Goal: Transaction & Acquisition: Purchase product/service

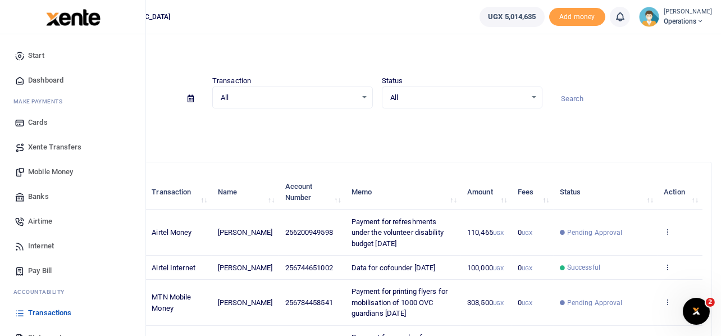
click at [53, 169] on span "Mobile Money" at bounding box center [50, 171] width 45 height 11
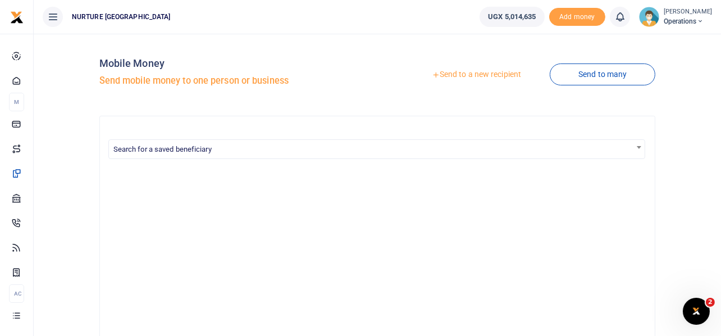
click at [476, 76] on link "Send to a new recipient" at bounding box center [476, 75] width 147 height 20
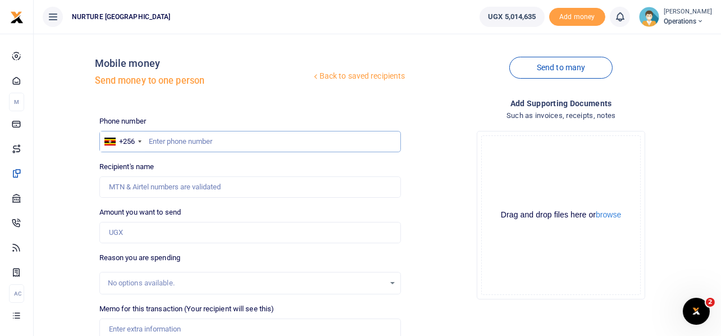
click at [221, 140] on input "text" at bounding box center [250, 141] width 302 height 21
click at [219, 139] on input "text" at bounding box center [250, 141] width 302 height 21
click at [542, 67] on link "Send to many" at bounding box center [561, 68] width 103 height 22
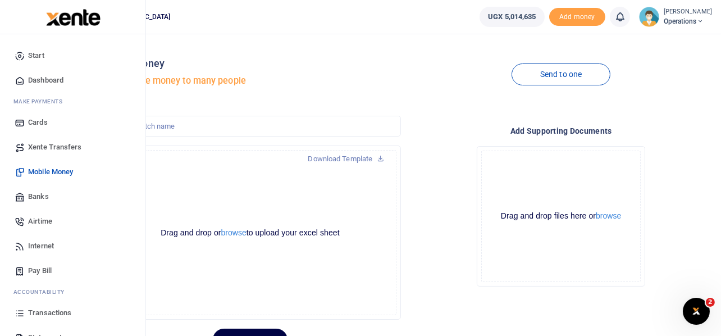
click at [45, 219] on span "Airtime" at bounding box center [40, 221] width 24 height 11
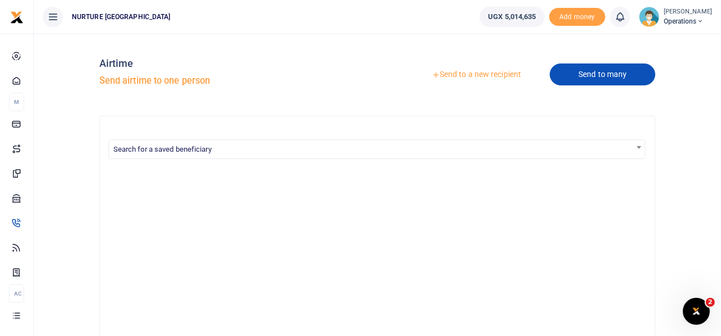
click at [600, 78] on link "Send to many" at bounding box center [603, 74] width 106 height 22
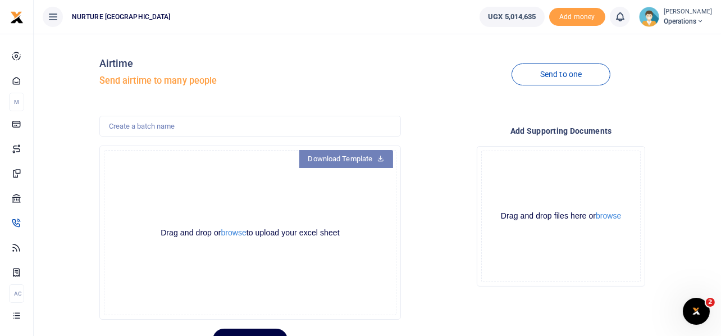
click at [383, 164] on link "Download Template" at bounding box center [346, 159] width 94 height 18
click at [229, 233] on button "browse" at bounding box center [233, 233] width 25 height 8
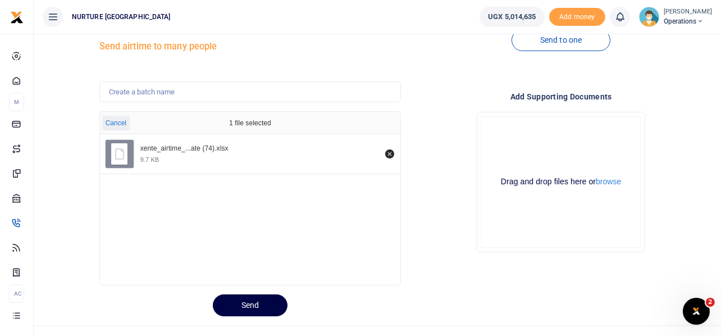
scroll to position [53, 0]
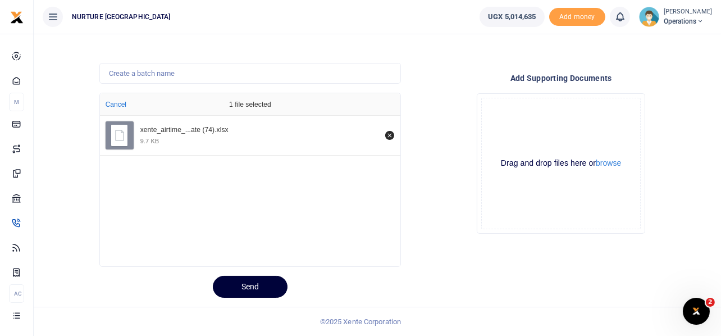
click at [239, 280] on button "Send" at bounding box center [250, 287] width 75 height 22
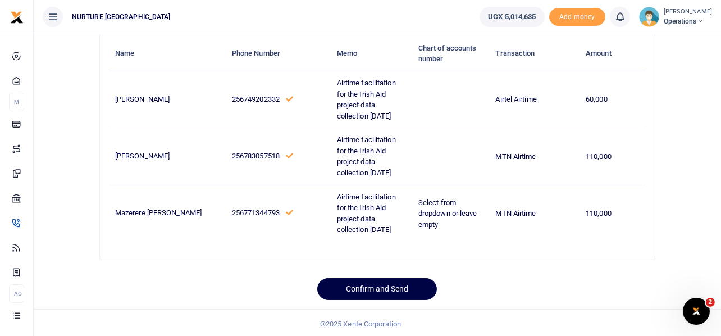
scroll to position [90, 0]
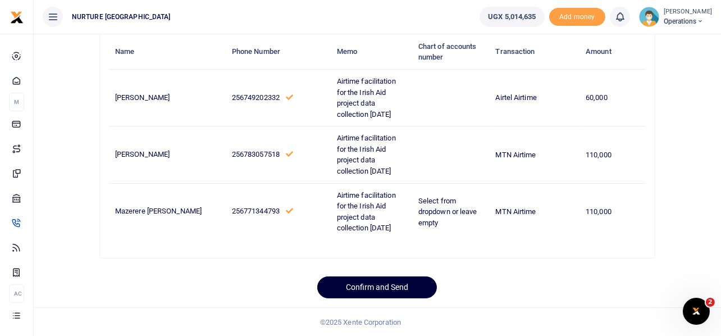
click at [391, 287] on button "Confirm and Send" at bounding box center [377, 287] width 120 height 22
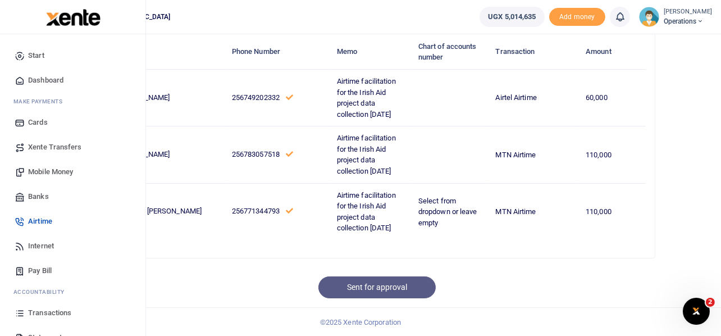
click at [59, 170] on span "Mobile Money" at bounding box center [50, 171] width 45 height 11
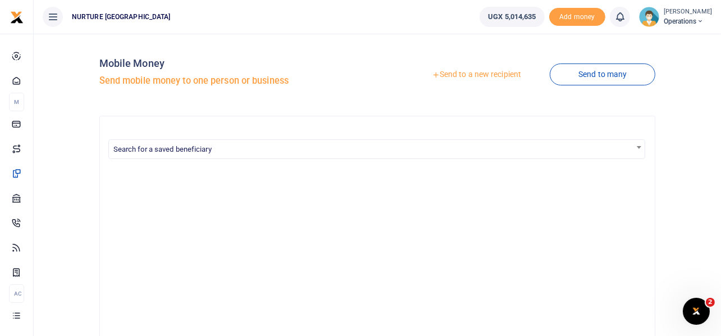
click at [485, 73] on link "Send to a new recipient" at bounding box center [476, 75] width 147 height 20
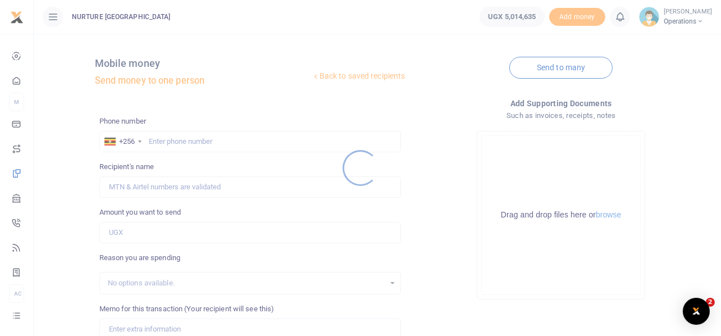
click at [535, 68] on div at bounding box center [360, 168] width 721 height 336
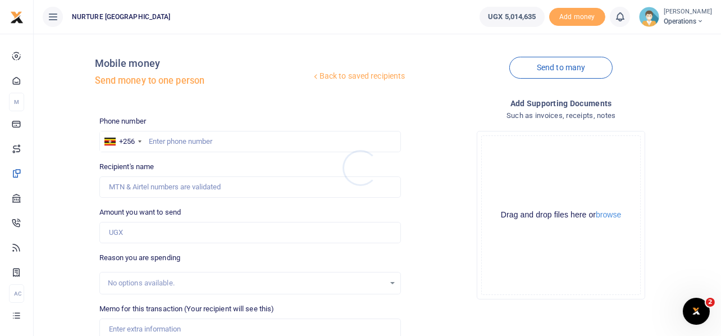
click at [535, 68] on div at bounding box center [360, 168] width 721 height 336
click at [535, 68] on link "Send to many" at bounding box center [561, 68] width 103 height 22
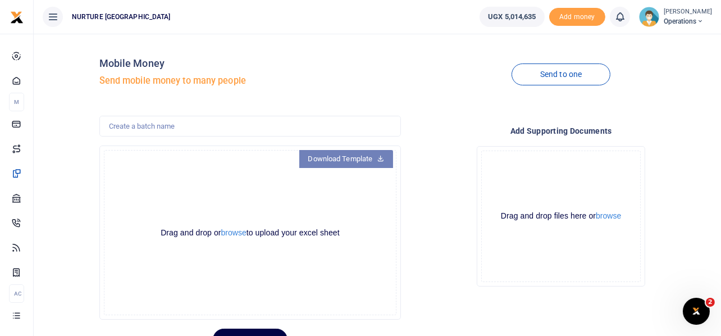
click at [347, 162] on link "Download Template" at bounding box center [346, 159] width 94 height 18
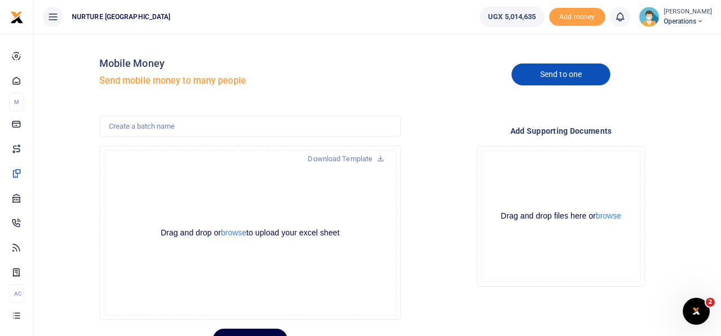
click at [572, 74] on link "Send to one" at bounding box center [561, 74] width 99 height 22
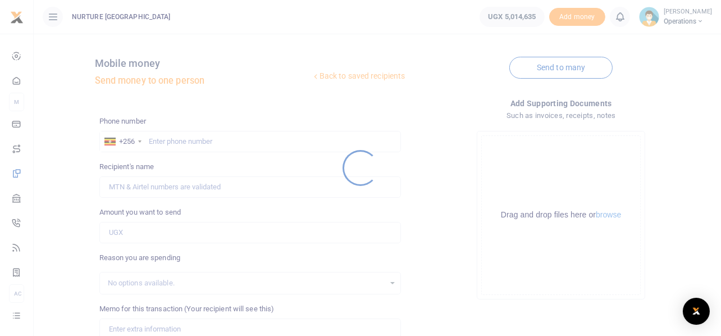
click at [195, 142] on div at bounding box center [360, 168] width 721 height 336
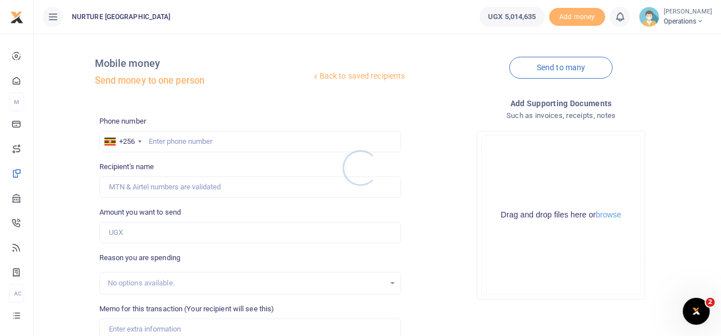
click at [217, 143] on div at bounding box center [360, 168] width 721 height 336
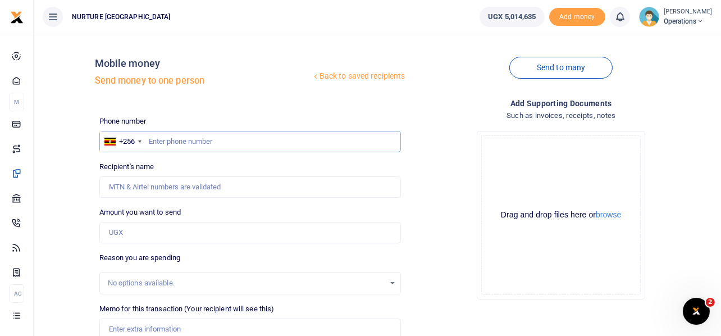
click at [183, 138] on input "text" at bounding box center [250, 141] width 302 height 21
click at [181, 140] on input "text" at bounding box center [250, 141] width 302 height 21
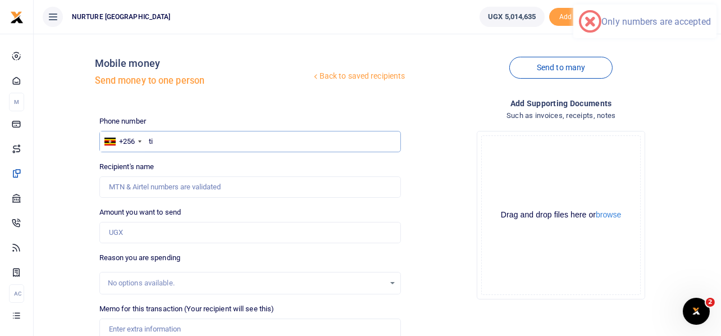
type input "t"
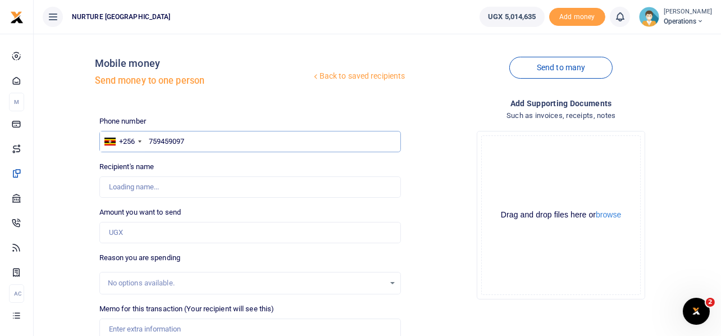
type input "759459097"
click at [136, 227] on input "Amount you want to send" at bounding box center [250, 232] width 302 height 21
type input "[PERSON_NAME]"
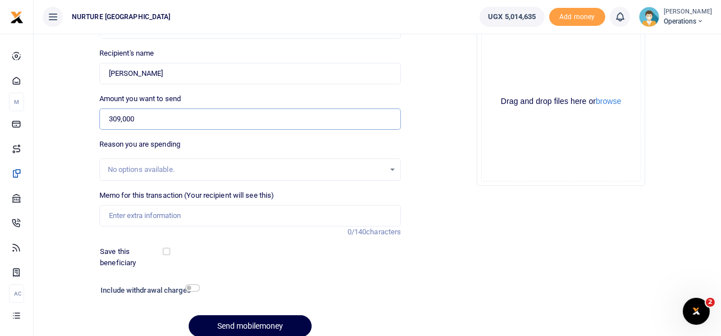
scroll to position [116, 0]
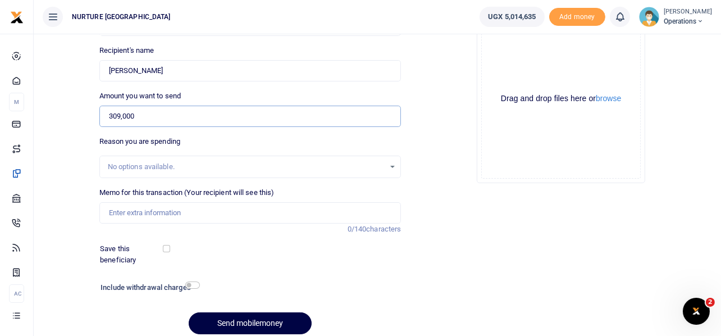
type input "309,000"
click at [194, 284] on input "checkbox" at bounding box center [192, 285] width 15 height 7
checkbox input "true"
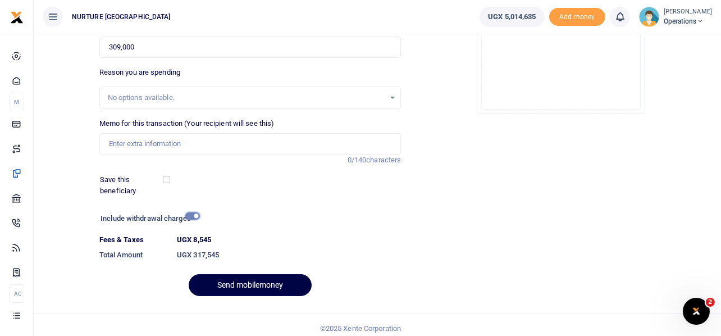
scroll to position [192, 0]
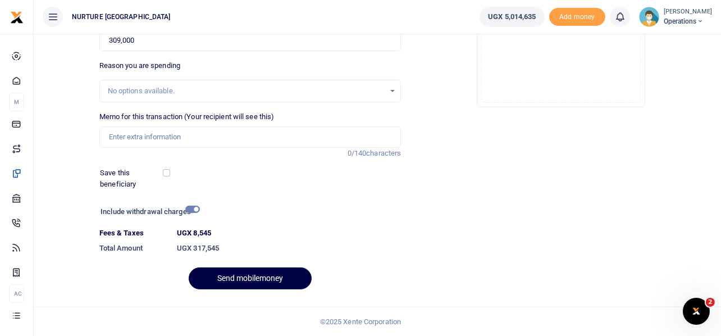
click at [221, 244] on h6 "UGX 317,545" at bounding box center [289, 248] width 224 height 9
drag, startPoint x: 224, startPoint y: 249, endPoint x: 194, endPoint y: 248, distance: 29.8
click at [194, 248] on h6 "UGX 317,545" at bounding box center [289, 248] width 224 height 9
copy h6 "317,545"
click at [120, 40] on input "309,000" at bounding box center [250, 40] width 302 height 21
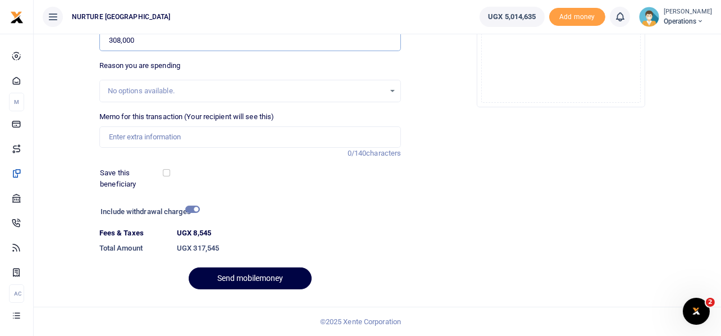
type input "308,000"
click at [485, 149] on div "Add supporting Documents Such as invoices, receipts, notes Drop your files here…" at bounding box center [561, 101] width 311 height 393
click at [192, 208] on input "checkbox" at bounding box center [192, 209] width 15 height 7
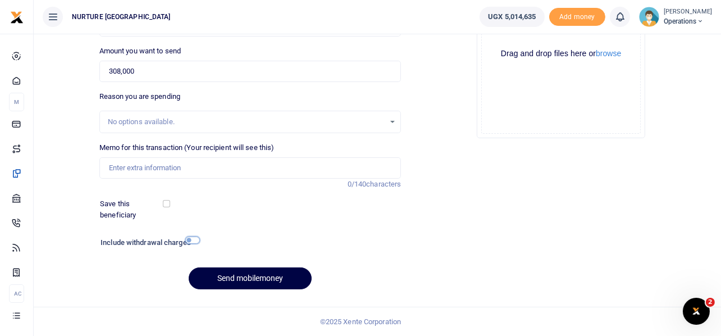
click at [196, 239] on input "checkbox" at bounding box center [192, 240] width 15 height 7
checkbox input "true"
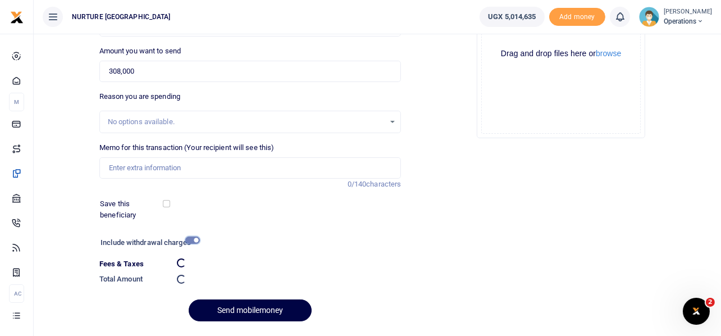
scroll to position [192, 0]
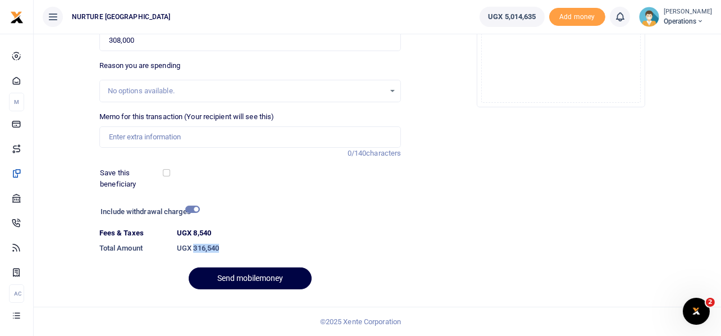
drag, startPoint x: 223, startPoint y: 247, endPoint x: 194, endPoint y: 242, distance: 28.5
click at [194, 242] on dd "UGX 316,540" at bounding box center [289, 248] width 233 height 20
copy h6 "316,540"
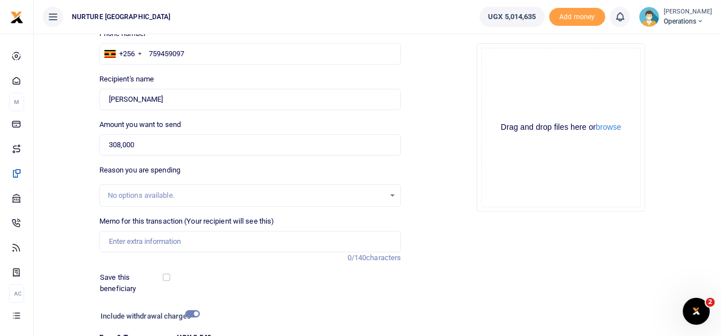
scroll to position [80, 0]
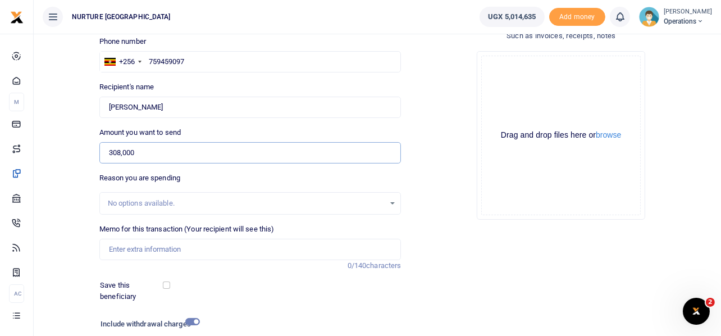
click at [162, 149] on input "308,000" at bounding box center [250, 152] width 302 height 21
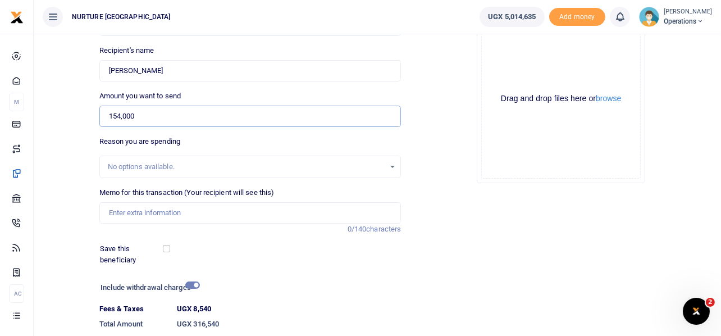
scroll to position [136, 0]
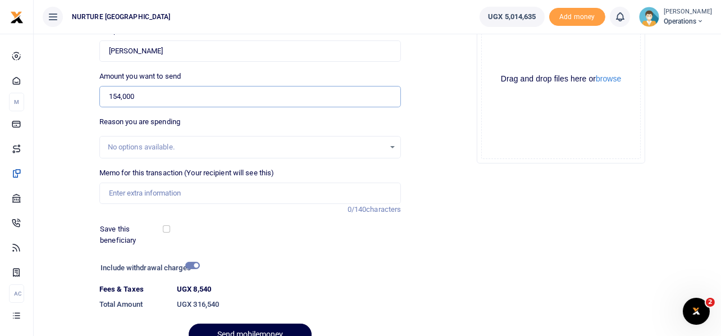
type input "154,000"
click at [197, 268] on input "checkbox" at bounding box center [192, 265] width 15 height 7
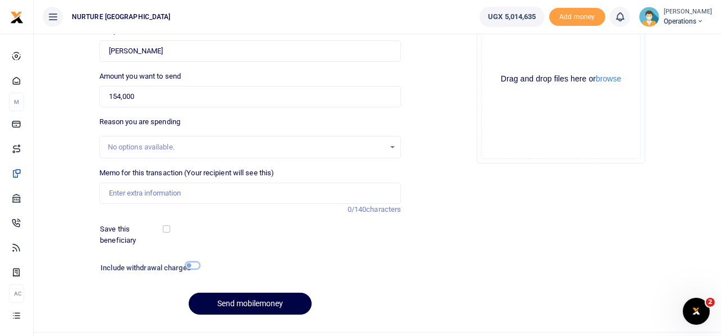
click at [196, 266] on input "checkbox" at bounding box center [192, 265] width 15 height 7
checkbox input "true"
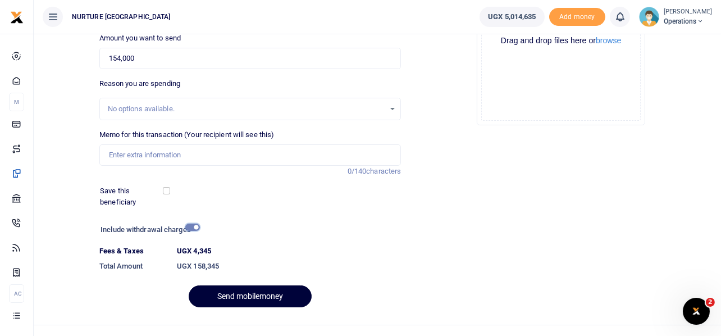
scroll to position [192, 0]
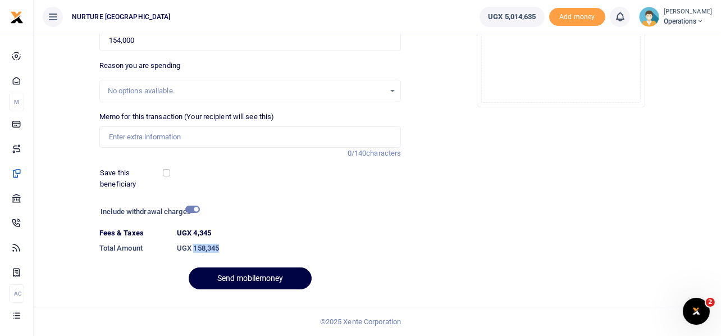
drag, startPoint x: 224, startPoint y: 248, endPoint x: 194, endPoint y: 244, distance: 30.6
click at [194, 244] on h6 "UGX 158,345" at bounding box center [289, 248] width 224 height 9
copy h6 "158,345"
click at [141, 42] on input "154,000" at bounding box center [250, 40] width 302 height 21
type input "154,500"
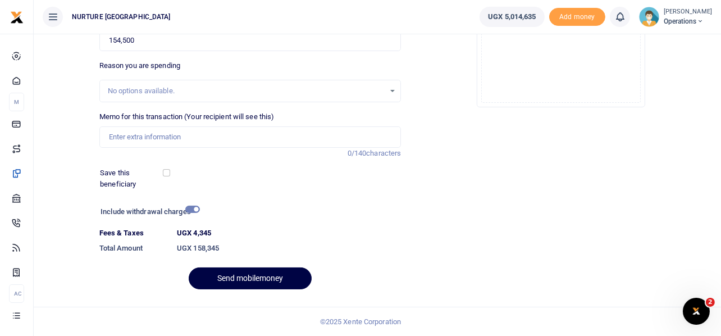
click at [446, 108] on div "Drop your files here Drag and drop files here or browse Powered by Uppy" at bounding box center [561, 23] width 302 height 187
click at [196, 210] on input "checkbox" at bounding box center [192, 209] width 15 height 7
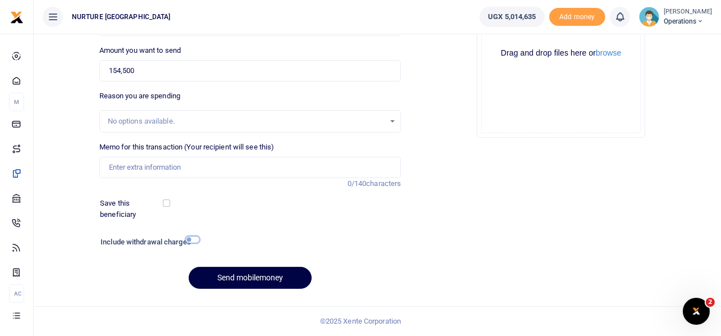
scroll to position [161, 0]
click at [191, 238] on input "checkbox" at bounding box center [192, 240] width 15 height 7
checkbox input "true"
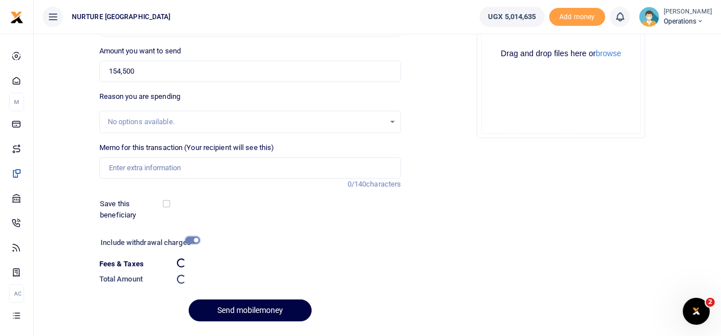
scroll to position [192, 0]
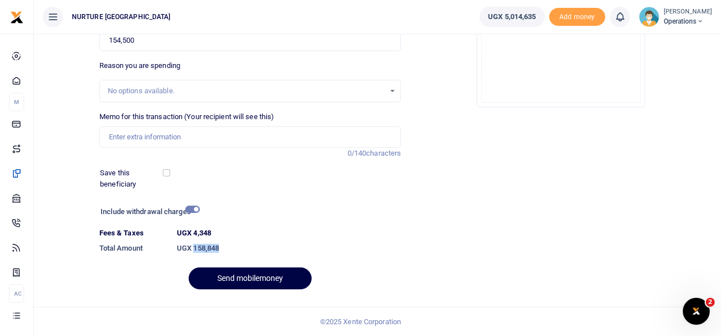
drag, startPoint x: 221, startPoint y: 247, endPoint x: 194, endPoint y: 242, distance: 27.4
click at [194, 242] on dd "UGX 158,848" at bounding box center [289, 248] width 233 height 20
copy h6 "158,848"
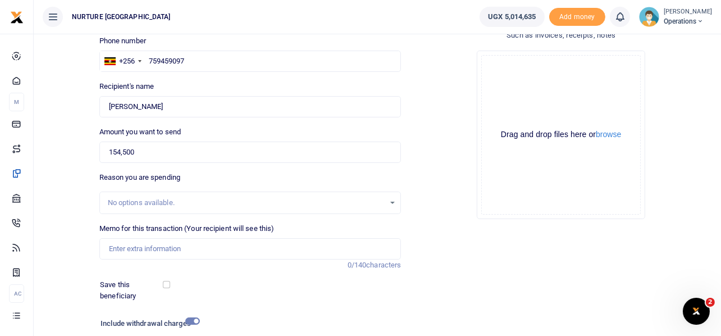
scroll to position [0, 0]
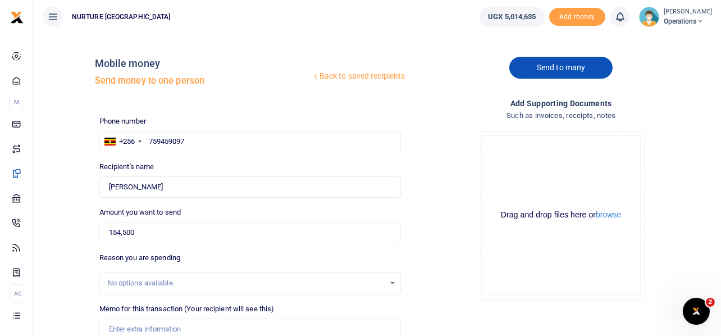
click at [578, 65] on link "Send to many" at bounding box center [561, 68] width 103 height 22
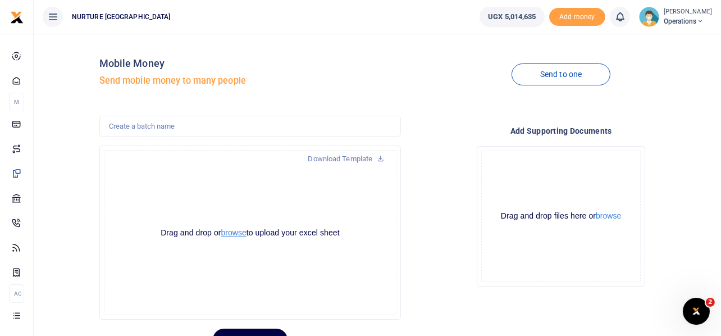
click at [237, 233] on button "browse" at bounding box center [233, 233] width 25 height 8
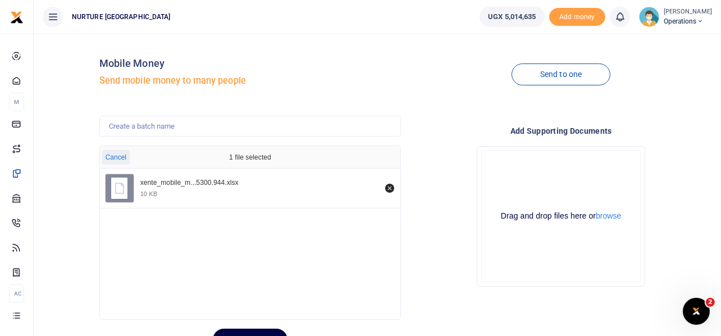
scroll to position [53, 0]
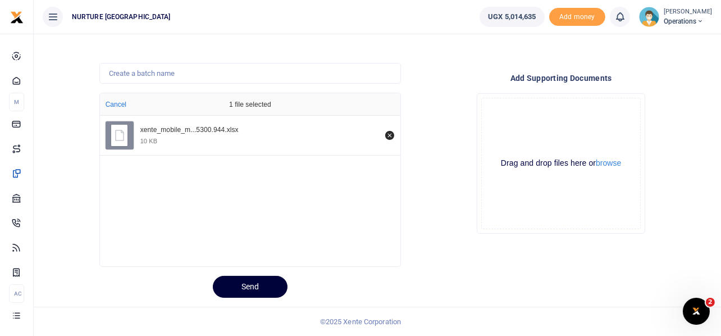
click at [240, 284] on button "Send" at bounding box center [250, 287] width 75 height 22
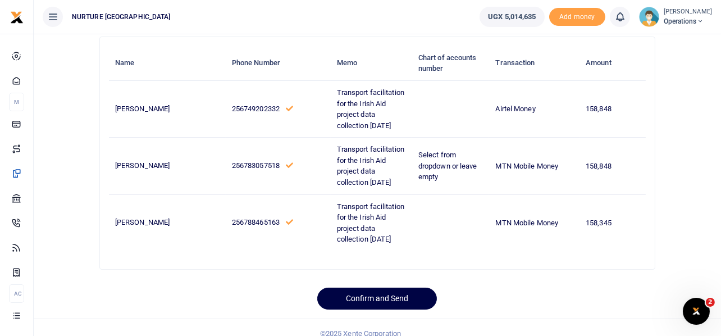
scroll to position [90, 0]
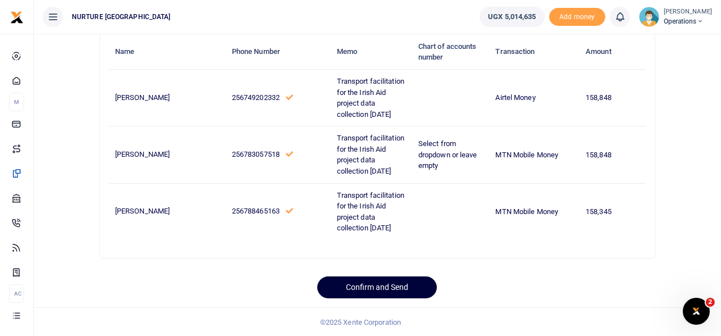
click at [378, 284] on button "Confirm and Send" at bounding box center [377, 287] width 120 height 22
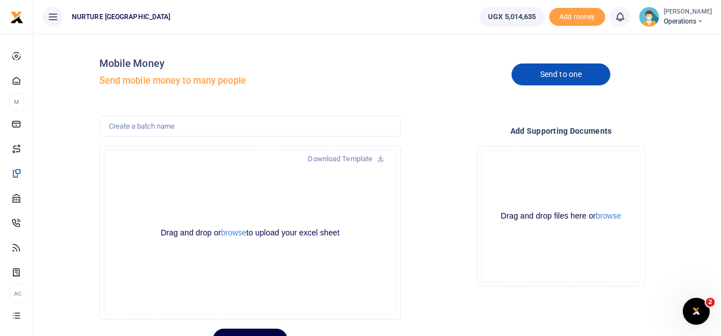
click at [587, 75] on link "Send to one" at bounding box center [561, 74] width 99 height 22
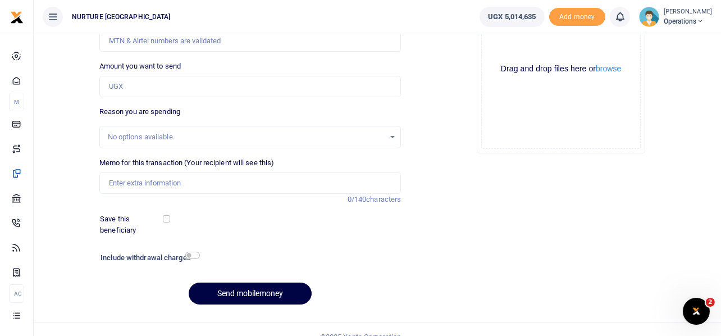
scroll to position [161, 0]
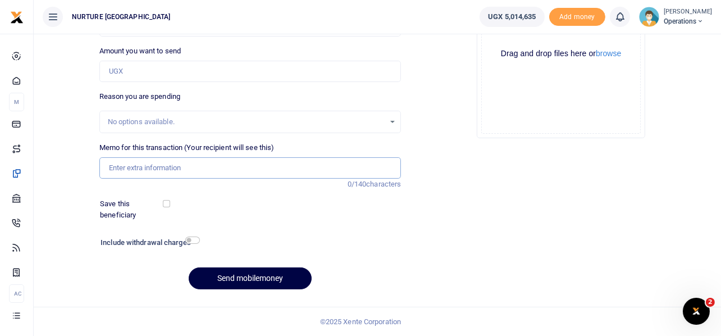
click at [173, 169] on input "Memo for this transaction (Your recipient will see this)" at bounding box center [250, 167] width 302 height 21
paste input "Purchase of food for the security officers [DATE]"
click at [278, 164] on input "Purchase of food for the security officers [DATE]" at bounding box center [250, 167] width 302 height 21
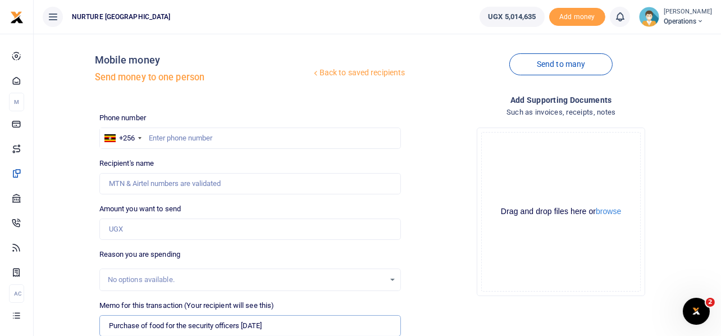
scroll to position [0, 0]
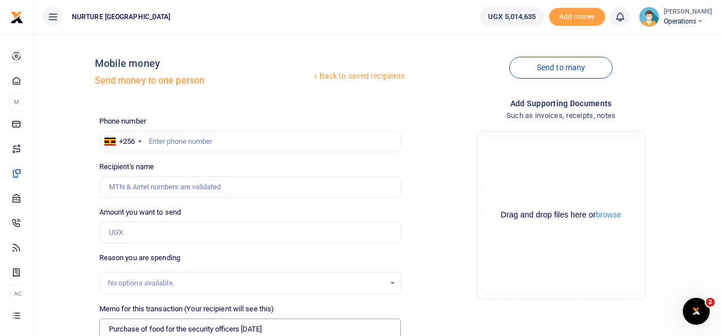
type input "Purchase of food for the security officers [DATE]"
click at [176, 137] on input "text" at bounding box center [250, 141] width 302 height 21
click at [194, 145] on input "377000" at bounding box center [250, 141] width 302 height 21
type input "377000"
click at [138, 229] on input "Amount you want to send" at bounding box center [250, 232] width 302 height 21
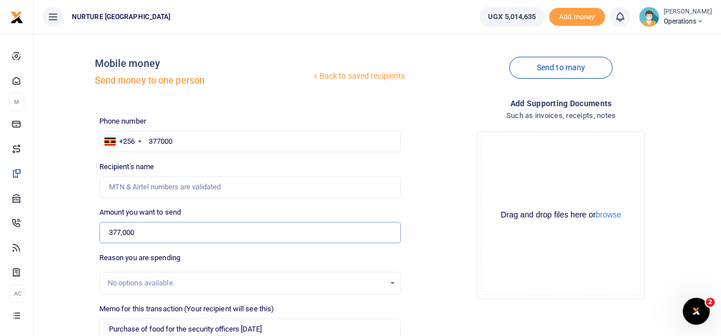
type input "377,000"
click at [175, 142] on input "377000" at bounding box center [250, 141] width 302 height 21
type input "787113305"
type input "[PERSON_NAME] Ssesaazi"
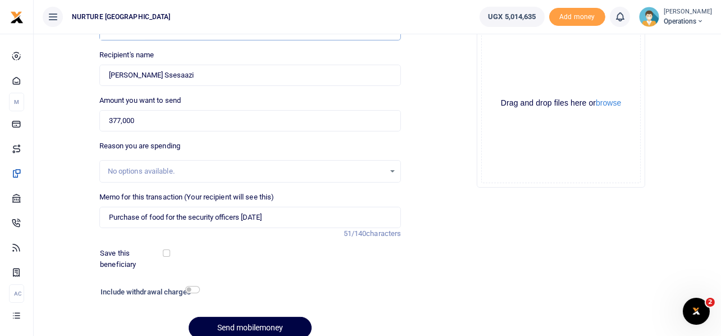
scroll to position [161, 0]
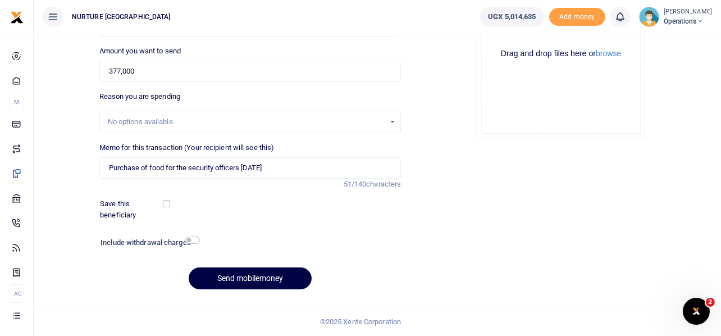
type input "787113305"
click at [197, 242] on input "checkbox" at bounding box center [192, 240] width 15 height 7
checkbox input "true"
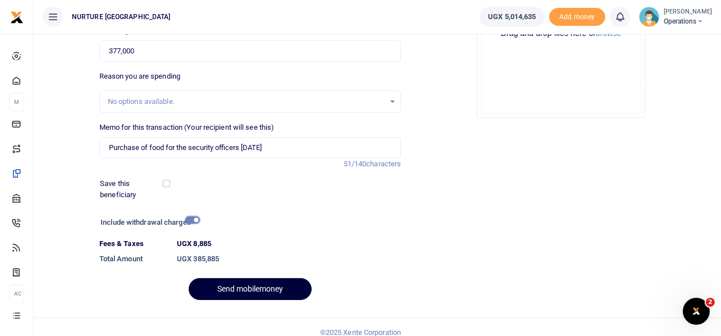
scroll to position [192, 0]
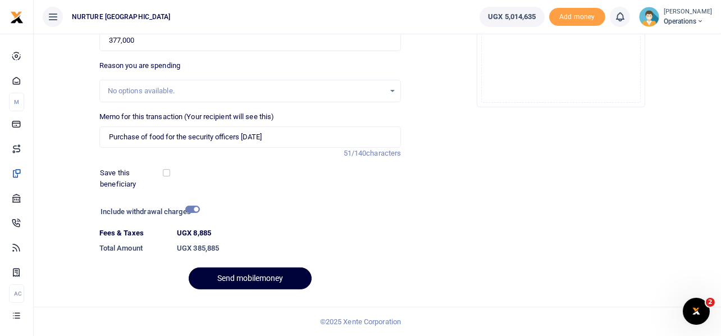
click at [256, 277] on button "Send mobilemoney" at bounding box center [250, 278] width 123 height 22
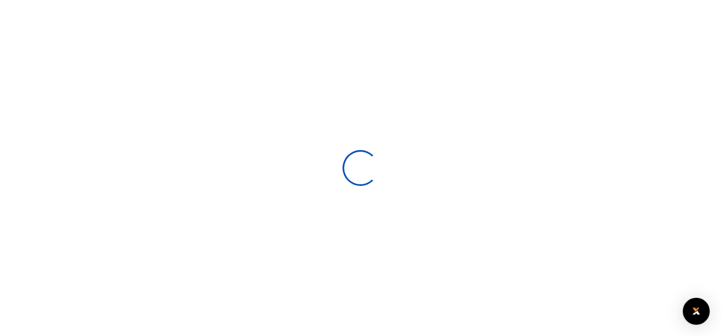
scroll to position [161, 0]
select select
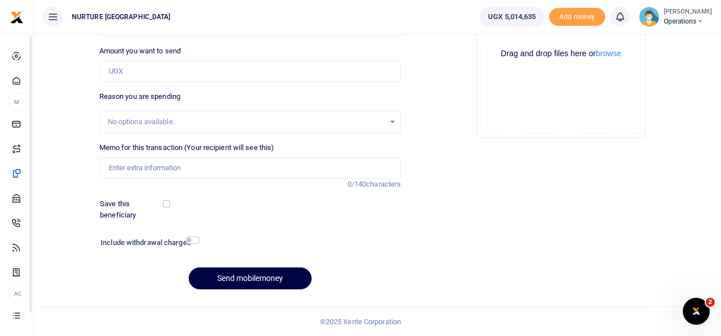
scroll to position [0, 0]
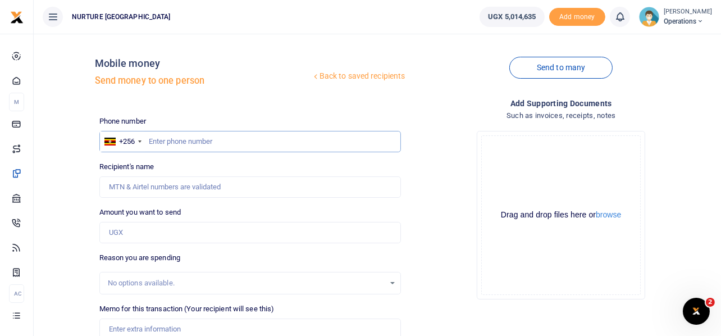
click at [285, 140] on input "text" at bounding box center [250, 141] width 302 height 21
click at [192, 183] on input "Recipient's name" at bounding box center [250, 186] width 302 height 21
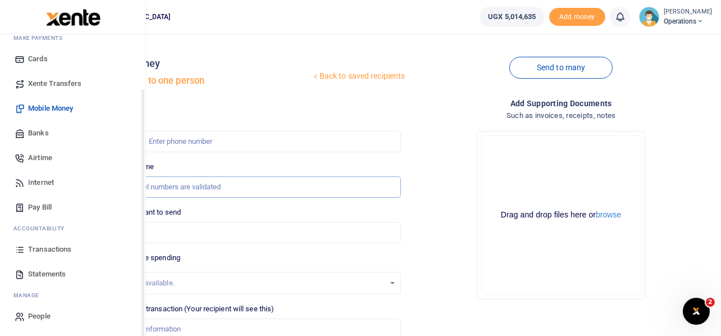
scroll to position [65, 0]
click at [50, 247] on span "Transactions" at bounding box center [49, 248] width 43 height 11
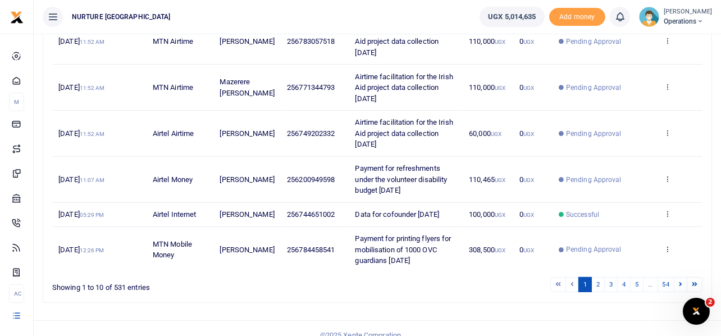
scroll to position [388, 0]
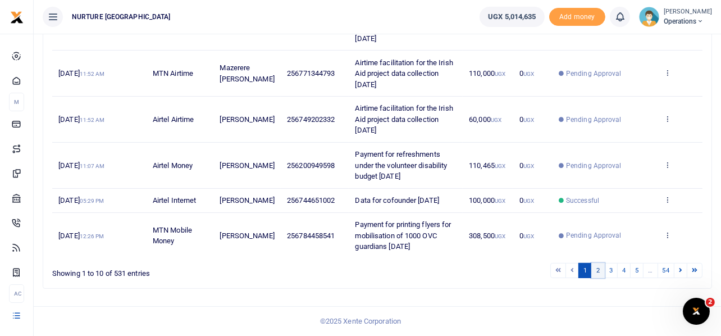
click at [598, 269] on link "2" at bounding box center [598, 270] width 13 height 15
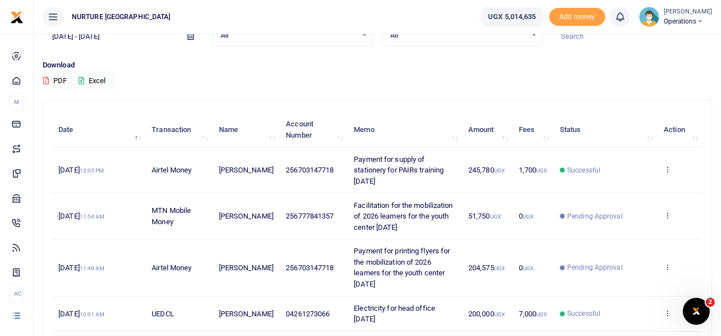
scroll to position [399, 0]
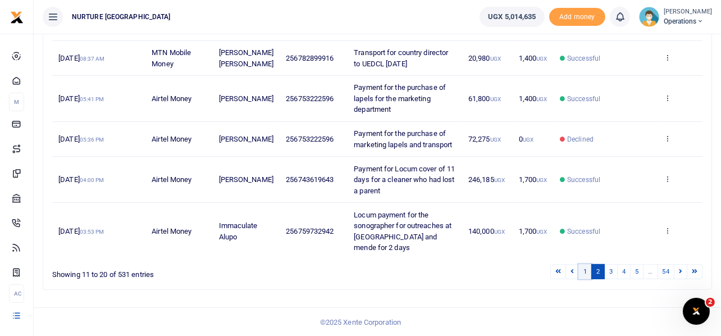
click at [582, 269] on link "1" at bounding box center [585, 271] width 13 height 15
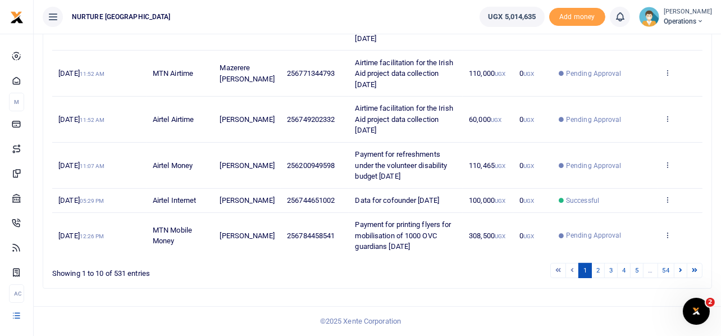
scroll to position [388, 0]
click at [423, 246] on td "Payment for printing flyers for mobilisation of 1000 OVC guardians Oct 2025" at bounding box center [406, 236] width 114 height 46
drag, startPoint x: 420, startPoint y: 249, endPoint x: 348, endPoint y: 223, distance: 76.8
click at [349, 223] on td "Payment for printing flyers for mobilisation of 1000 OVC guardians Oct 2025" at bounding box center [406, 236] width 114 height 46
copy span "Payment for printing flyers for mobilisation of 1000 OVC guardians Oct 2025"
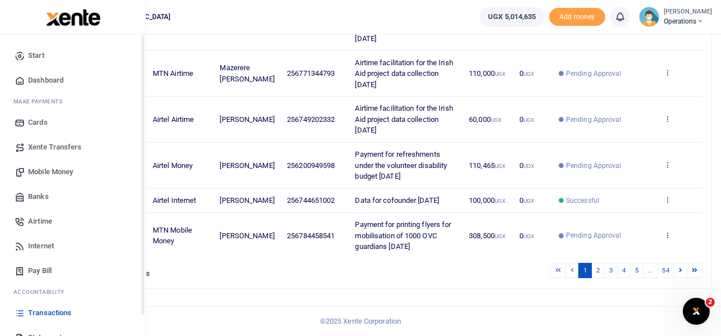
click at [42, 171] on span "Mobile Money" at bounding box center [50, 171] width 45 height 11
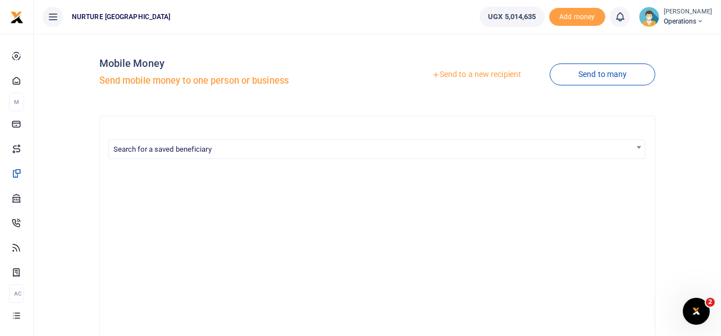
click at [465, 75] on link "Send to a new recipient" at bounding box center [476, 75] width 147 height 20
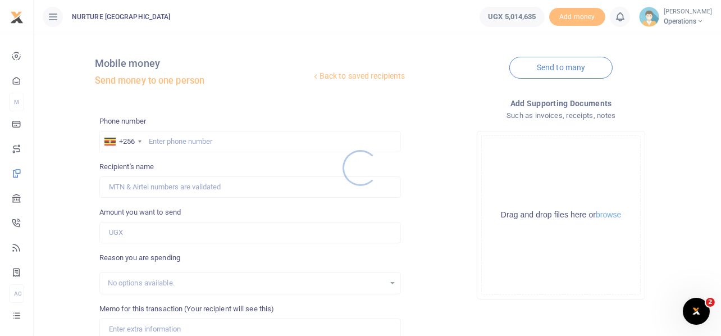
click at [237, 140] on div at bounding box center [360, 168] width 721 height 336
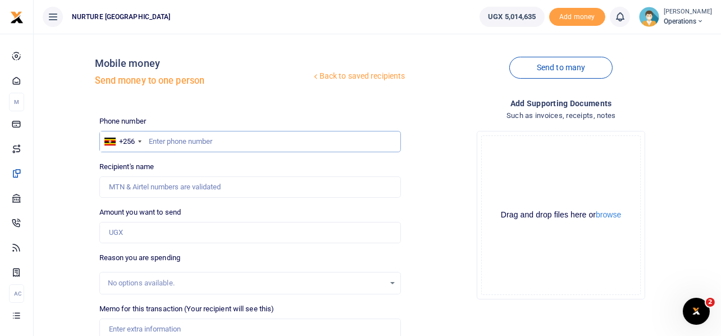
click at [215, 138] on input "text" at bounding box center [250, 141] width 302 height 21
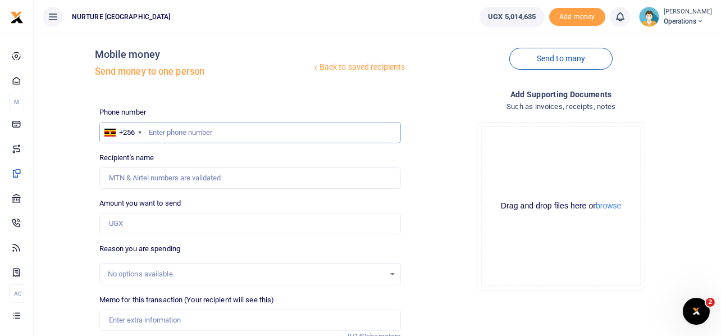
scroll to position [161, 0]
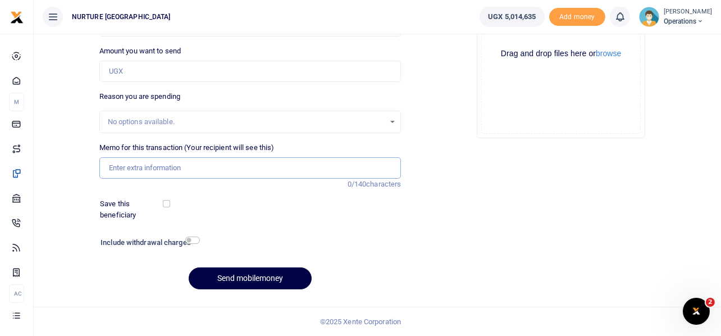
click at [193, 175] on input "Memo for this transaction (Your recipient will see this)" at bounding box center [250, 167] width 302 height 21
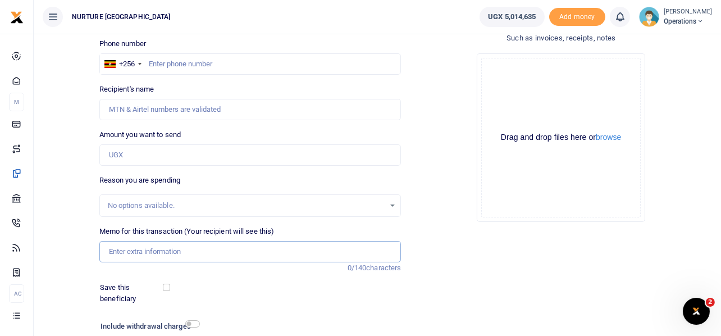
scroll to position [0, 0]
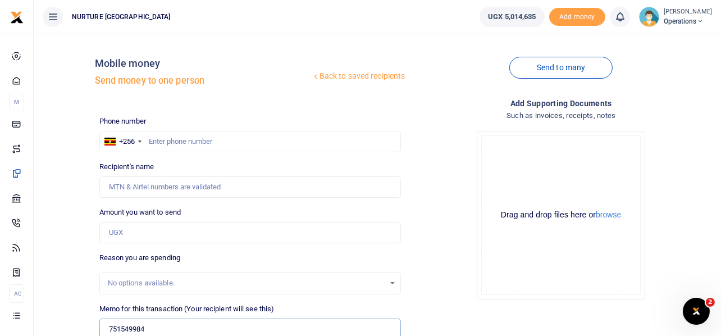
type input "x"
click at [173, 142] on input "text" at bounding box center [250, 141] width 302 height 21
paste input "Payment for printing flyers for mobilisation of 1000 OVC guardians Oct 2025"
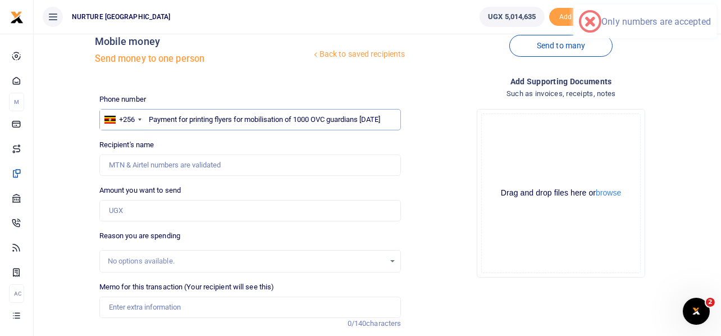
scroll to position [161, 0]
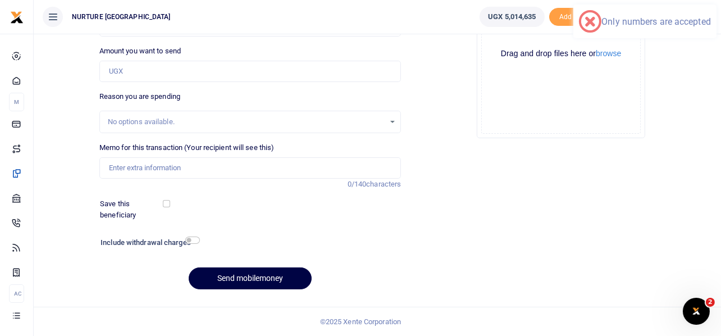
type input "Payment for printing flyers for mobilisation of 1000 OVC guardians Oct 2025"
click at [182, 169] on input "Memo for this transaction (Your recipient will see this)" at bounding box center [250, 167] width 302 height 21
paste input "Payment for printing flyers for mobilisation of 1000 OVC guardians Oct 2025"
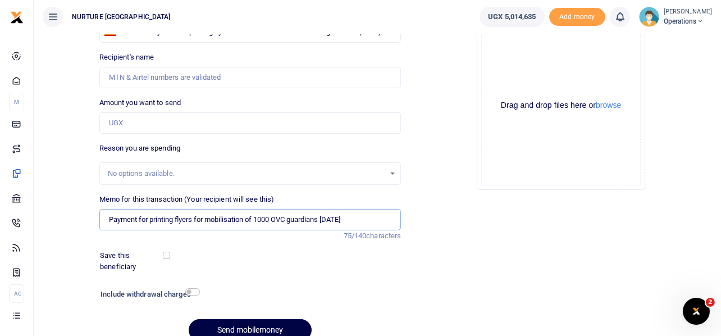
scroll to position [0, 0]
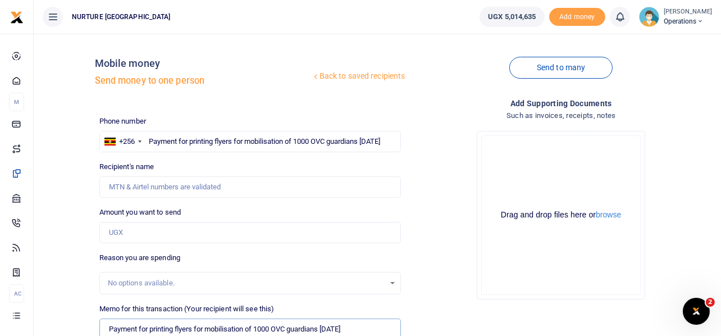
type input "Payment for printing flyers for mobilisation of 1000 OVC guardians Oct 2025"
click at [218, 144] on input "Payment for printing flyers for mobilisation of 1000 OVC guardians Oct 2025" at bounding box center [250, 141] width 302 height 21
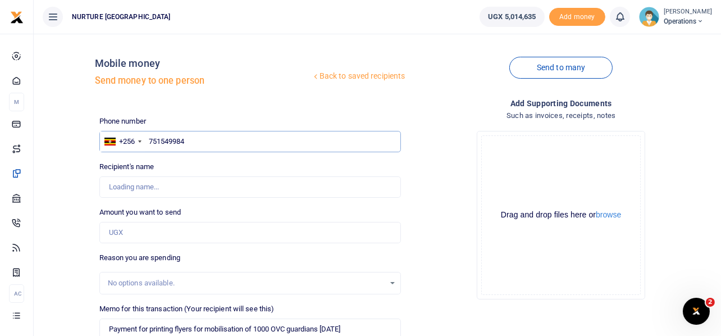
type input "751549984"
drag, startPoint x: 158, startPoint y: 233, endPoint x: 160, endPoint y: 226, distance: 7.0
click at [159, 233] on input "Amount you want to send" at bounding box center [250, 232] width 302 height 21
type input "Tolofisa Nalubega"
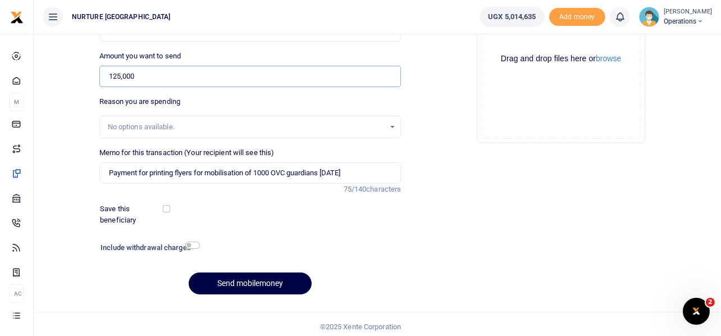
scroll to position [161, 0]
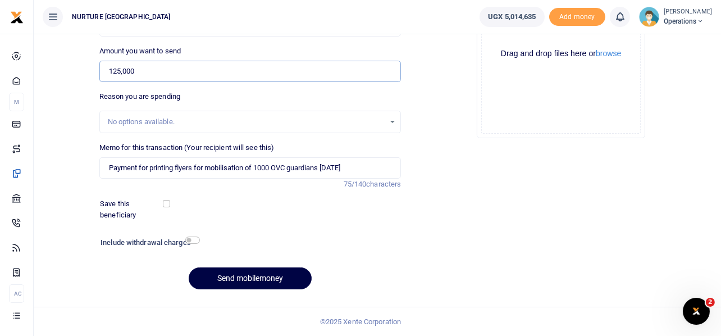
click at [170, 65] on input "125,000" at bounding box center [250, 71] width 302 height 21
click at [171, 75] on input "125,000" at bounding box center [250, 71] width 302 height 21
type input "125,000"
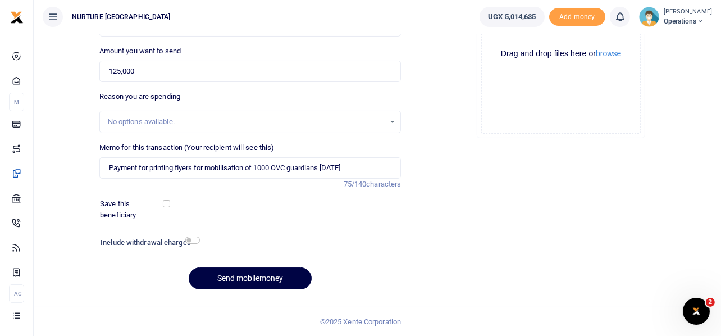
click at [437, 94] on div "Drop your files here Drag and drop files here or browse Powered by Uppy" at bounding box center [561, 54] width 302 height 187
click at [431, 70] on div "Drop your files here Drag and drop files here or browse Powered by Uppy" at bounding box center [561, 54] width 302 height 187
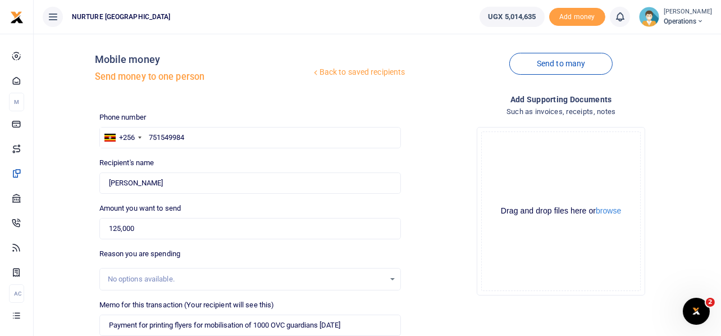
scroll to position [0, 0]
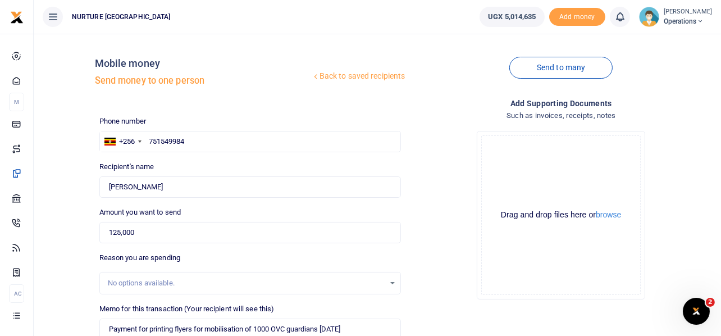
click at [447, 122] on div "Drop your files here Drag and drop files here or browse Powered by Uppy" at bounding box center [561, 215] width 302 height 187
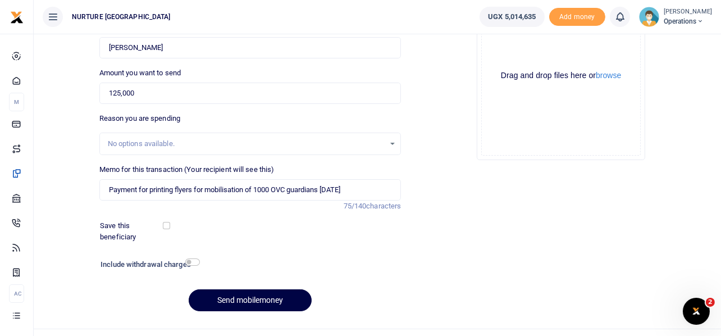
scroll to position [161, 0]
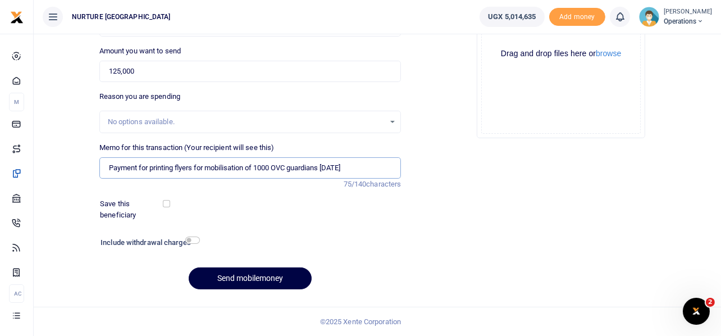
drag, startPoint x: 151, startPoint y: 163, endPoint x: 247, endPoint y: 179, distance: 97.5
click at [247, 179] on div "Memo for this transaction (Your recipient will see this) Payment for printing f…" at bounding box center [250, 166] width 311 height 48
click at [353, 173] on input "Payment for transport to enable team conduct training of 1000 OVC guardians Oct…" at bounding box center [250, 167] width 302 height 21
type input "Payment for transport to enable team conduct training of 1000 OVC guardians Oct…"
click at [193, 243] on input "checkbox" at bounding box center [192, 240] width 15 height 7
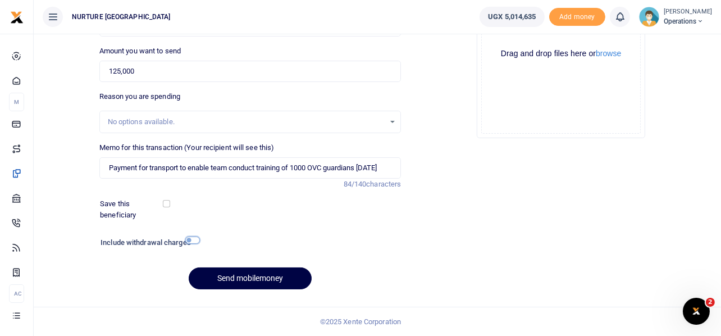
checkbox input "true"
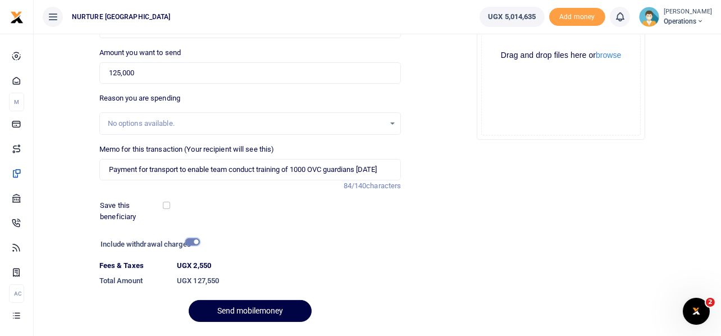
scroll to position [192, 0]
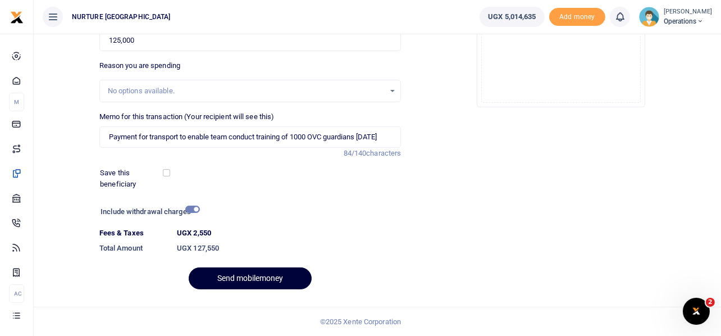
click at [249, 278] on button "Send mobilemoney" at bounding box center [250, 278] width 123 height 22
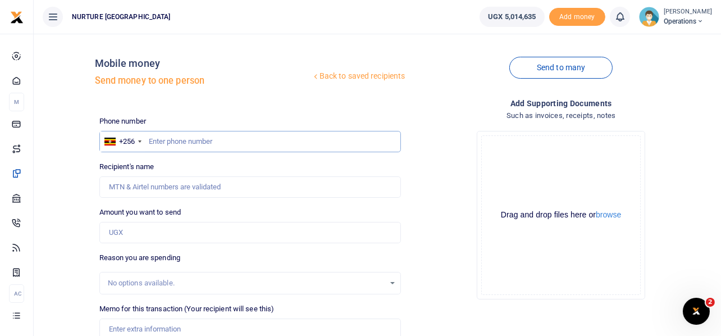
click at [210, 141] on input "text" at bounding box center [250, 141] width 302 height 21
type input "752229874"
click at [157, 230] on input "Amount you want to send" at bounding box center [250, 232] width 302 height 21
type input "125,000"
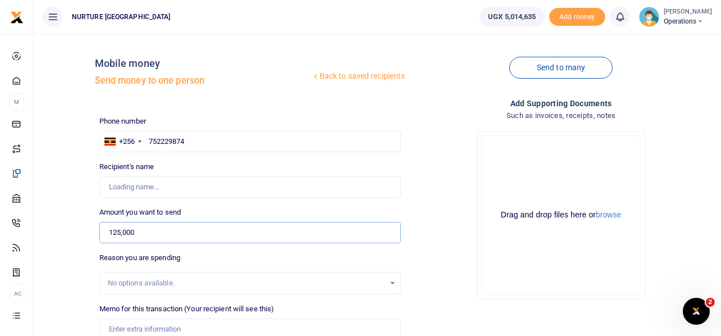
type input "Moses Nuwagaba"
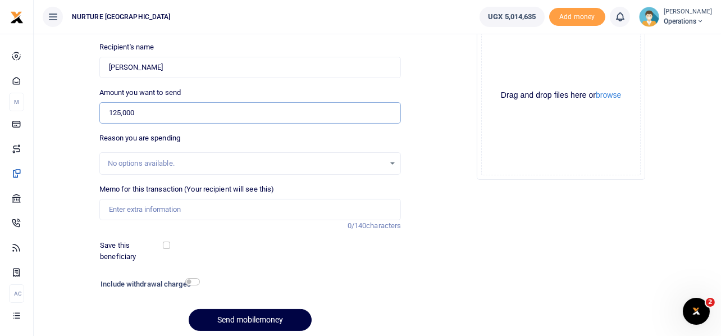
scroll to position [119, 0]
type input "125,000"
click at [149, 210] on input "Memo for this transaction (Your recipient will see this)" at bounding box center [250, 209] width 302 height 21
paste input "Payment for transport to enable team conduct training of 1000 OVC guardians [DA…"
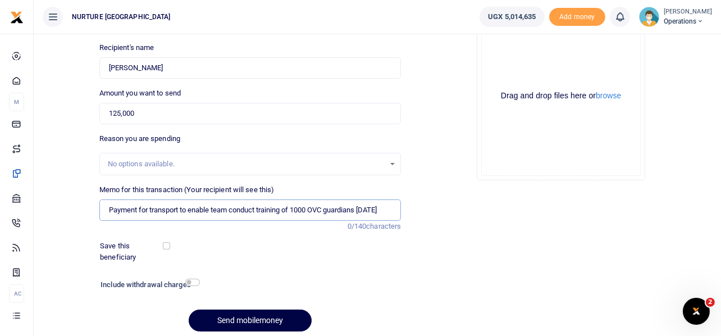
scroll to position [0, 0]
click at [149, 210] on input "Payment for transport to enable team conduct training of 1000 OVC guardians Oct…" at bounding box center [250, 209] width 302 height 21
type input "Payment for transport to enable team conduct training of 1000 OVC guardians Oct…"
click at [193, 280] on input "checkbox" at bounding box center [192, 282] width 15 height 7
checkbox input "true"
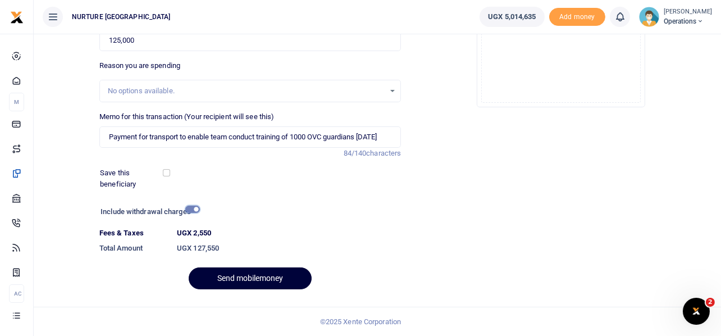
scroll to position [192, 0]
click at [245, 277] on button "Send mobilemoney" at bounding box center [250, 279] width 123 height 22
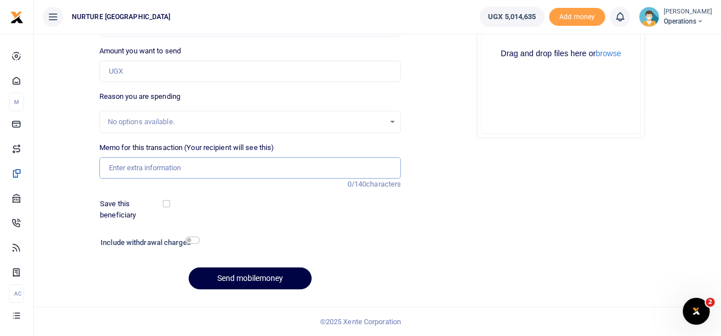
click at [182, 161] on input "Memo for this transaction (Your recipient will see this)" at bounding box center [250, 167] width 302 height 21
paste input "Payment for transport to enable team conduct training of 1000 OVC guardians Oct…"
click at [190, 166] on input "Payment for transport to enable team conduct training of 1000 OVC guardians Oct…" at bounding box center [250, 167] width 302 height 21
click at [186, 166] on input "Payment for transport to enable team conduct training of 1000 OVC guardians Oct…" at bounding box center [250, 167] width 302 height 21
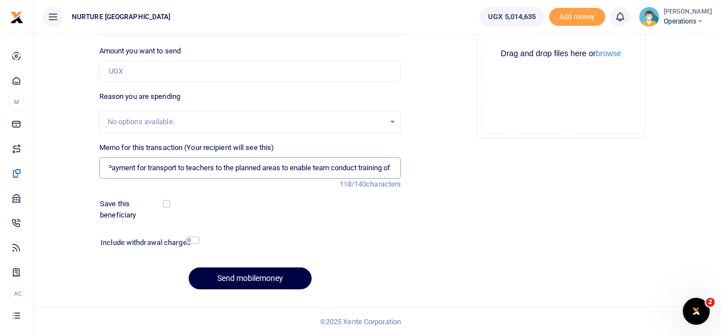
click at [332, 164] on input "Payment for transport to teachers to the planned areas to enable team conduct t…" at bounding box center [250, 167] width 302 height 21
click at [190, 166] on input "Payment for transport to teachers to the planned areas to enable them conduct t…" at bounding box center [250, 167] width 302 height 21
type input "Payment for transport to teachers to the planned areas to enable them conduct t…"
click at [186, 67] on input "Amount you want to send" at bounding box center [250, 71] width 302 height 21
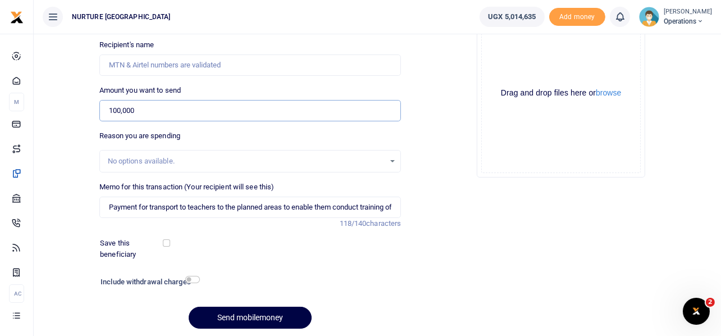
scroll to position [49, 0]
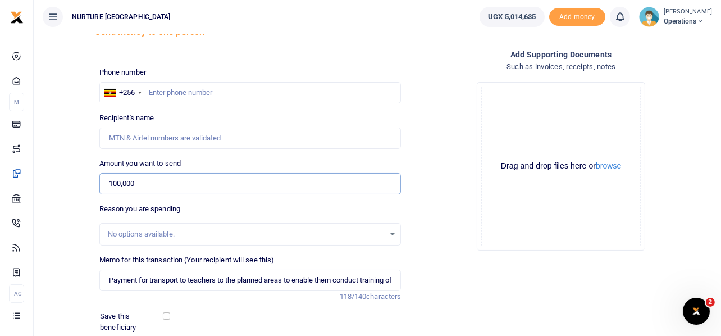
type input "100,000"
click at [238, 281] on input "Payment for transport to teachers to the planned areas to enable them conduct t…" at bounding box center [250, 280] width 302 height 21
click at [215, 79] on div "Phone number +256 Uganda +256 Phone is required." at bounding box center [250, 85] width 302 height 37
click at [219, 89] on input "text" at bounding box center [250, 92] width 302 height 21
type input "764173299"
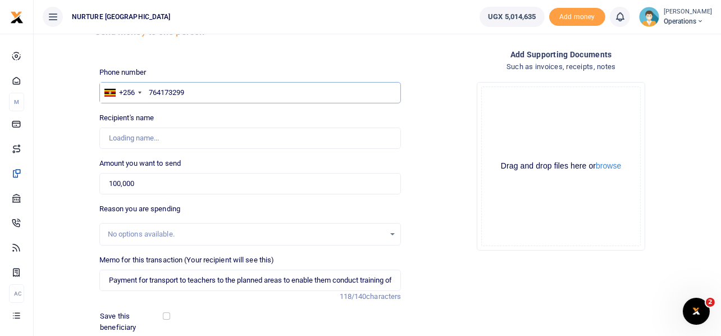
type input "Hellen Namakula"
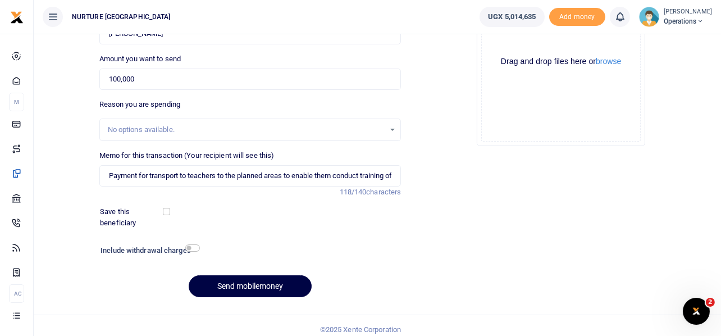
scroll to position [161, 0]
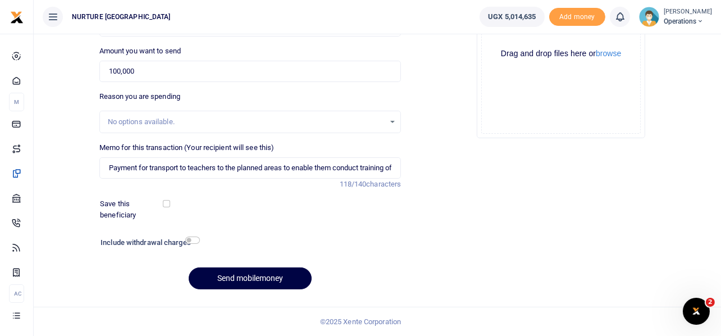
type input "764173299"
click at [191, 244] on h6 "Include withdrawal charges" at bounding box center [148, 242] width 94 height 9
click at [194, 239] on input "checkbox" at bounding box center [192, 240] width 15 height 7
checkbox input "true"
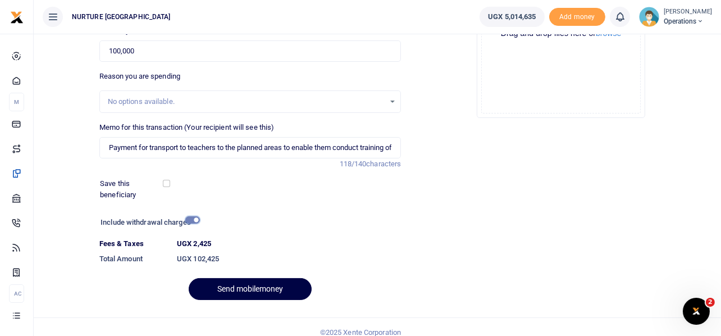
scroll to position [192, 0]
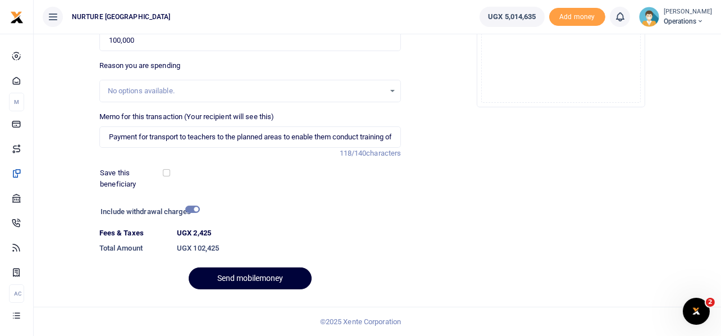
click at [255, 278] on button "Send mobilemoney" at bounding box center [250, 278] width 123 height 22
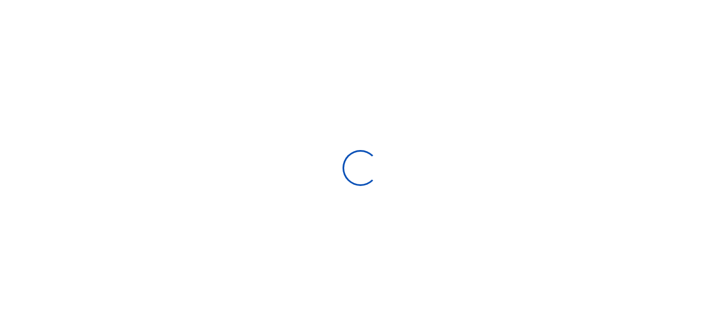
select select
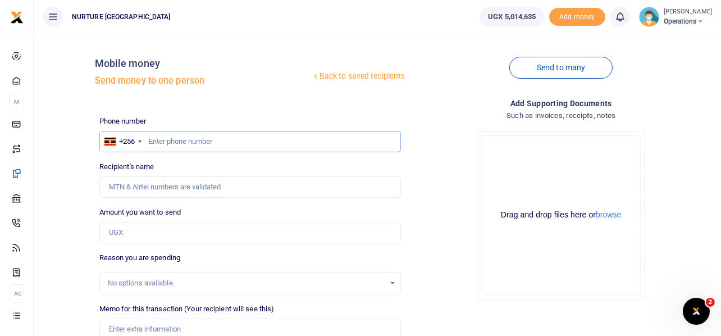
click at [244, 138] on input "text" at bounding box center [250, 141] width 302 height 21
type input "756030212"
click at [198, 229] on input "Amount you want to send" at bounding box center [250, 232] width 302 height 21
type input "Henry Juuko"
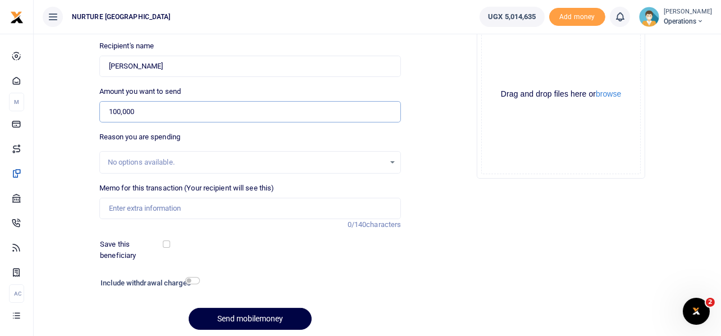
scroll to position [123, 0]
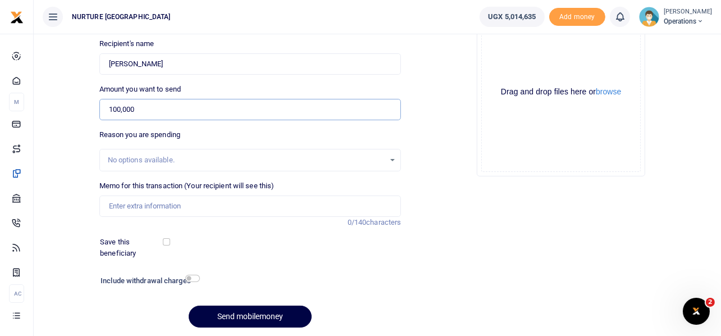
type input "100,000"
click at [129, 203] on input "Memo for this transaction (Your recipient will see this)" at bounding box center [250, 206] width 302 height 21
paste input "Payment for transport to teachers to the planned areas to enable them conduct t…"
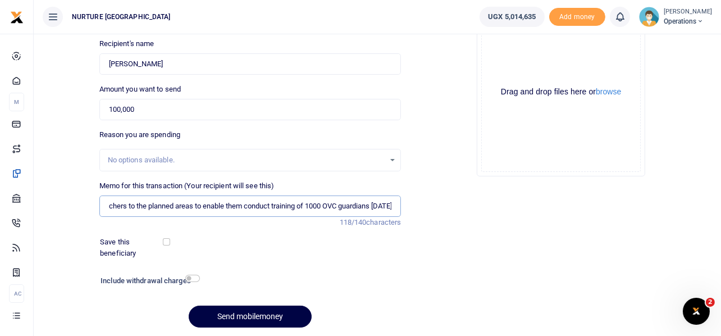
scroll to position [161, 0]
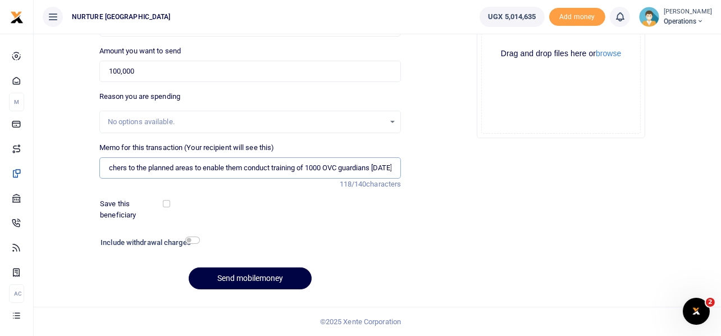
type input "Payment for transport to teachers to the planned areas to enable them conduct t…"
click at [190, 243] on input "checkbox" at bounding box center [192, 240] width 15 height 7
checkbox input "true"
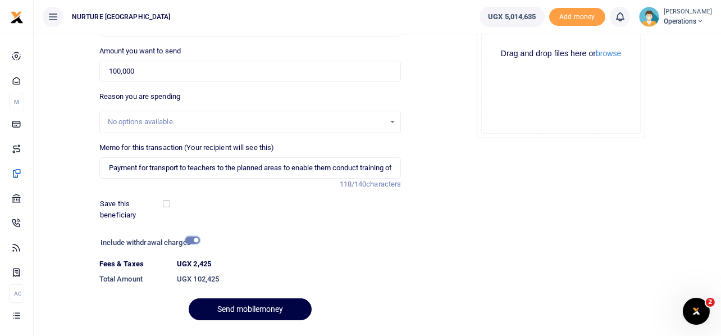
scroll to position [192, 0]
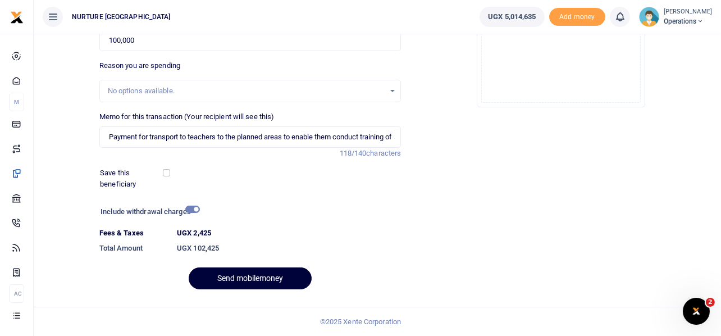
click at [253, 274] on button "Send mobilemoney" at bounding box center [250, 278] width 123 height 22
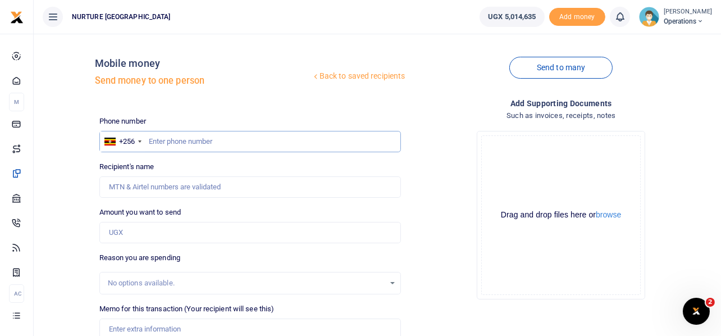
click at [231, 142] on input "text" at bounding box center [250, 141] width 302 height 21
type input "760183991"
type input "[PERSON_NAME]"
type input "760183991"
click at [173, 229] on input "Amount you want to send" at bounding box center [250, 232] width 302 height 21
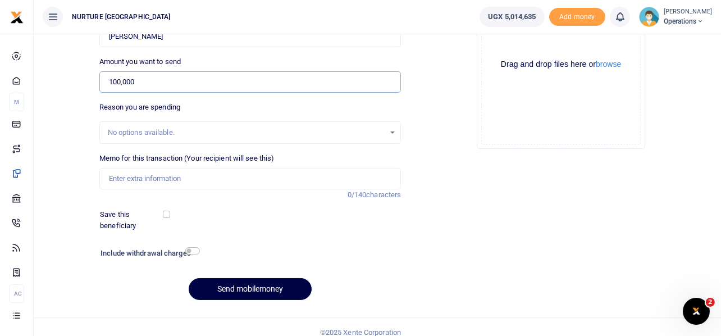
scroll to position [152, 0]
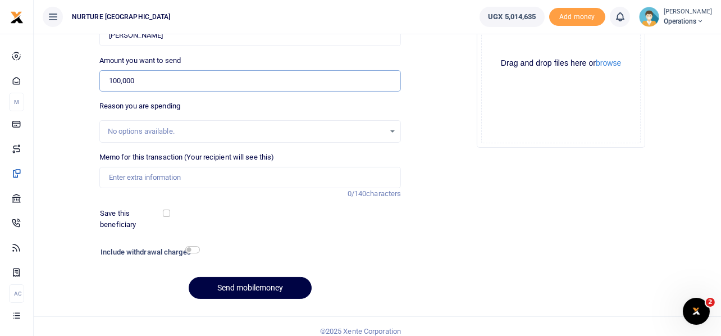
type input "100,000"
click at [147, 180] on input "Memo for this transaction (Your recipient will see this)" at bounding box center [250, 177] width 302 height 21
paste input "Payment for transport to teachers to the planned areas to enable them conduct t…"
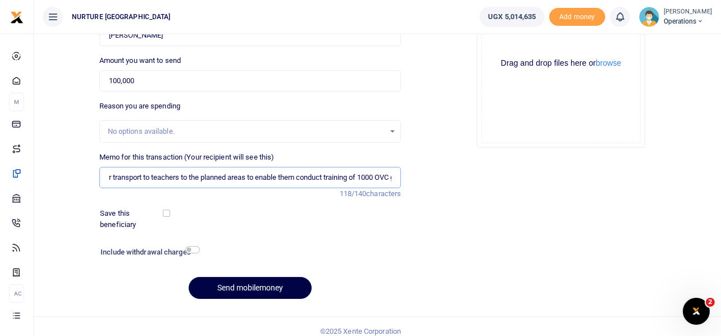
scroll to position [0, 0]
drag, startPoint x: 219, startPoint y: 173, endPoint x: 185, endPoint y: 162, distance: 35.7
click at [185, 162] on div "Memo for this transaction (Your recipient will see this) Payment for transport …" at bounding box center [250, 170] width 302 height 37
click at [301, 178] on input "Payment for transport to VSLA trainers to the planned areas to enable them cond…" at bounding box center [250, 177] width 302 height 21
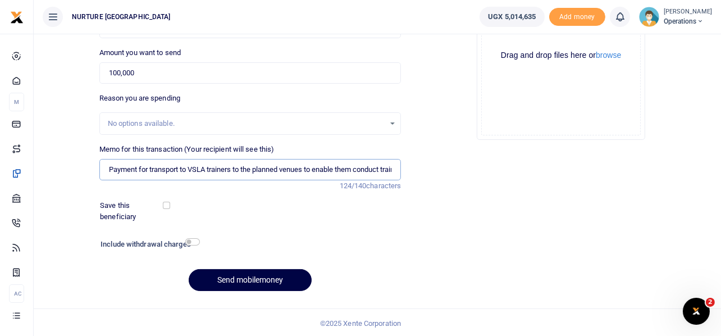
scroll to position [161, 0]
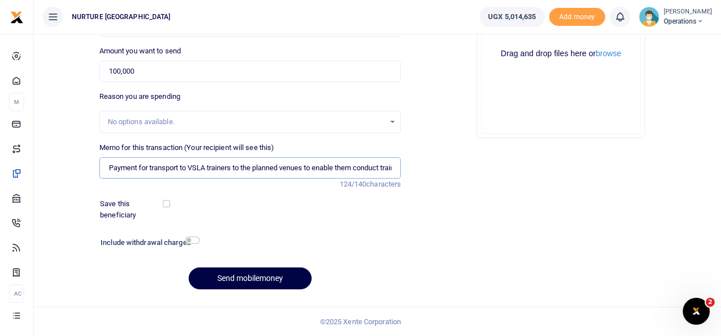
type input "Payment for transport to VSLA trainers to the planned venues to enable them con…"
click at [194, 238] on input "checkbox" at bounding box center [192, 240] width 15 height 7
checkbox input "true"
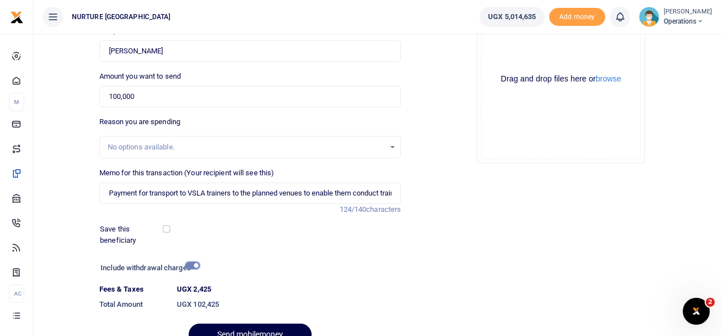
scroll to position [192, 0]
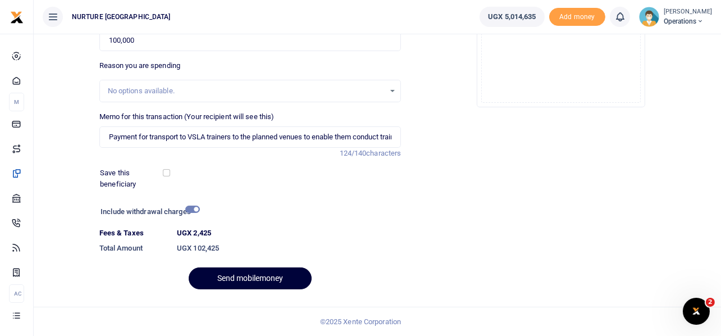
click at [278, 267] on button "Send mobilemoney" at bounding box center [250, 278] width 123 height 22
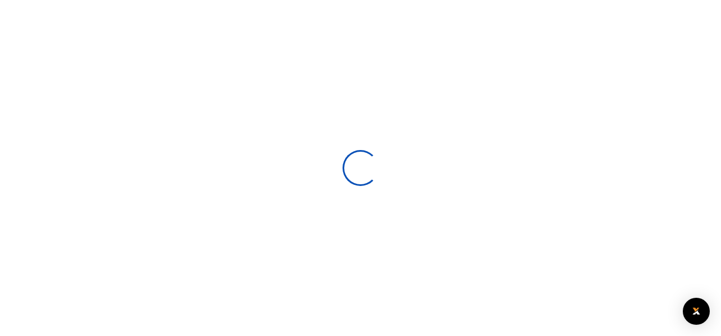
scroll to position [161, 0]
select select
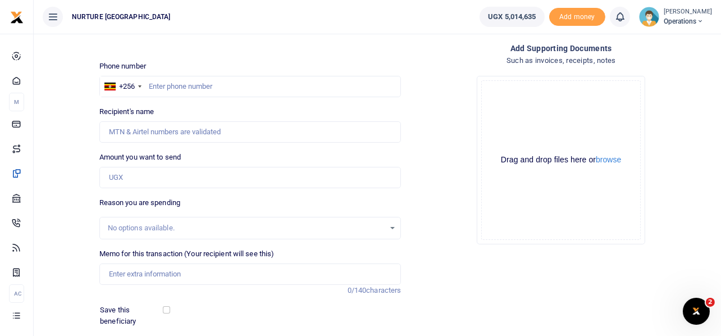
scroll to position [0, 0]
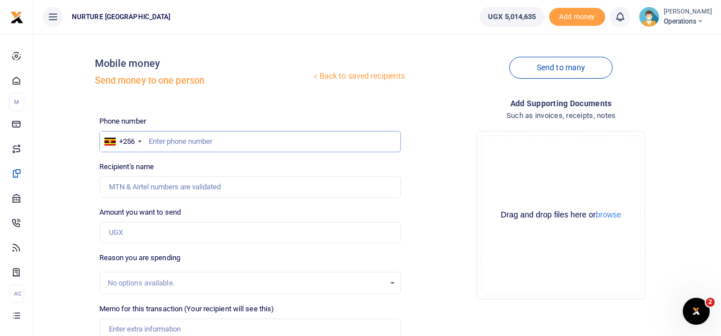
click at [190, 142] on input "text" at bounding box center [250, 141] width 302 height 21
type input "700100661"
click at [156, 234] on input "Amount you want to send" at bounding box center [250, 232] width 302 height 21
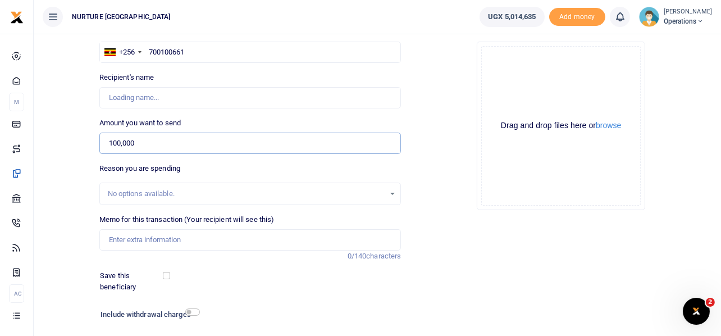
scroll to position [93, 0]
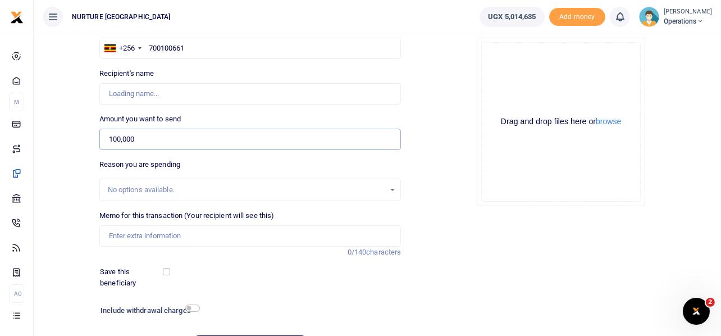
type input "100,000"
click at [153, 234] on input "Memo for this transaction (Your recipient will see this)" at bounding box center [250, 235] width 302 height 21
paste input "Payment for transport to VSLA trainers to the planned venues to enable them con…"
type input "Payment for transport to VSLA trainers to the planned venues to enable them con…"
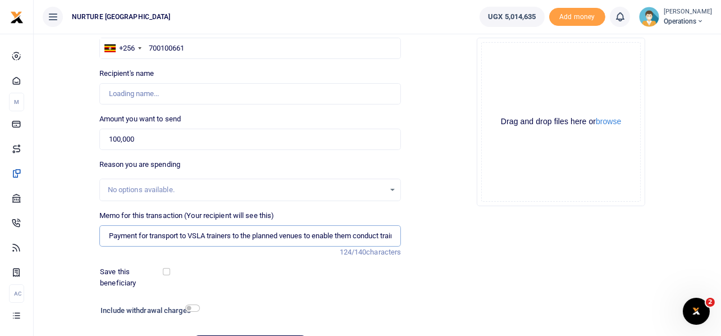
scroll to position [0, 129]
type input "Majwega Christopher"
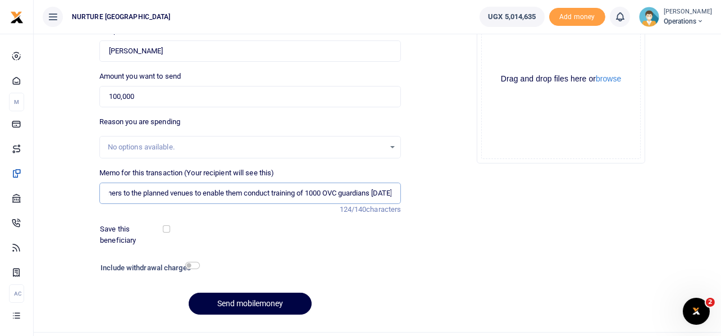
scroll to position [161, 0]
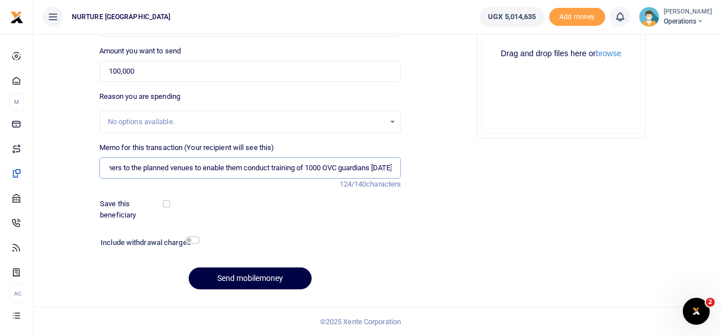
type input "Payment for transport to VSLA trainers to the planned venues to enable them con…"
click at [192, 242] on input "checkbox" at bounding box center [192, 240] width 15 height 7
checkbox input "true"
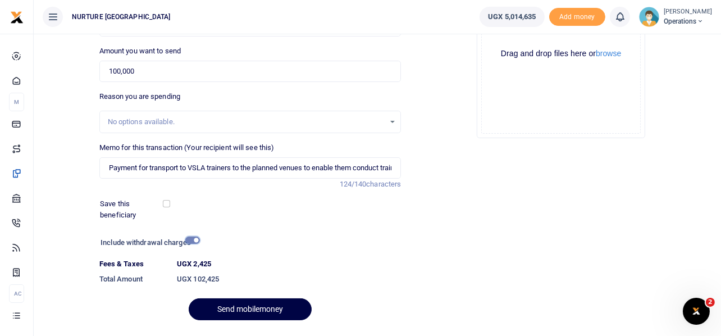
scroll to position [192, 0]
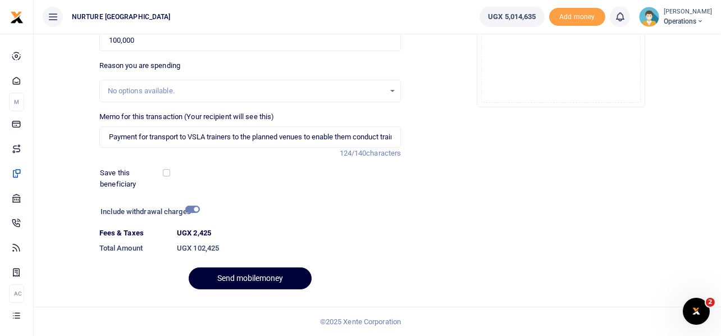
click at [248, 274] on button "Send mobilemoney" at bounding box center [250, 278] width 123 height 22
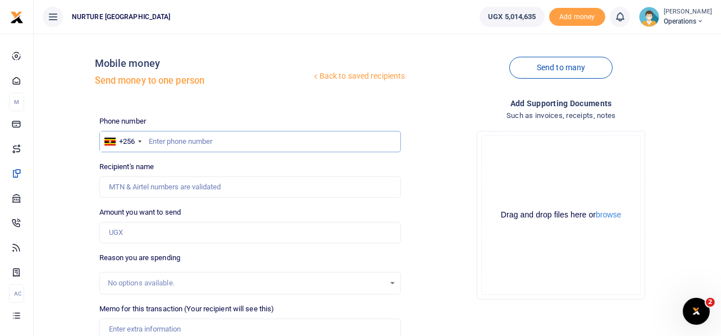
click at [217, 140] on input "text" at bounding box center [250, 141] width 302 height 21
type input "701983467"
type input "Oliver Nabukenya"
type input "701983467"
click at [153, 238] on input "Amount you want to send" at bounding box center [250, 232] width 302 height 21
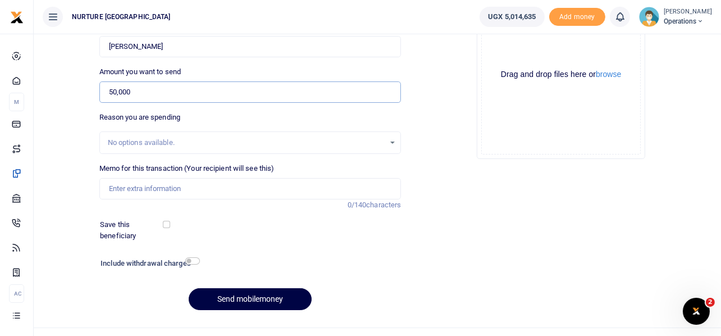
scroll to position [161, 0]
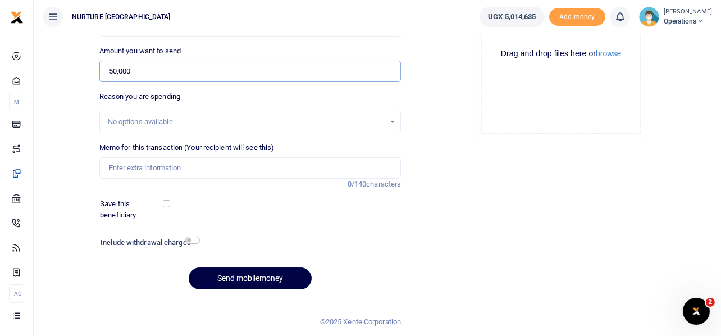
type input "50,000"
click at [175, 166] on input "Memo for this transaction (Your recipient will see this)" at bounding box center [250, 167] width 302 height 21
paste input "Payment for transport to VSLA trainers to the planned venues to enable them con…"
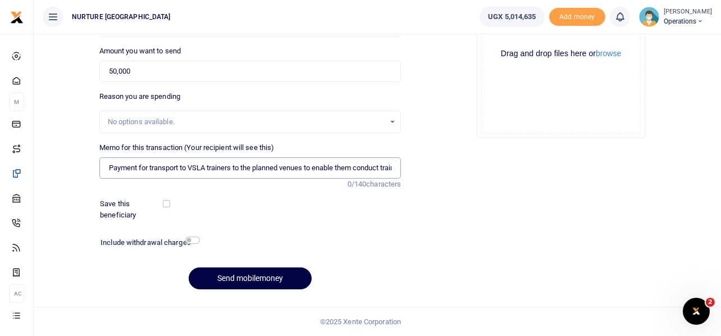
scroll to position [0, 129]
type input "Payment for transport to VSLA trainers to the planned venues to enable them con…"
click at [192, 239] on input "checkbox" at bounding box center [192, 240] width 15 height 7
checkbox input "true"
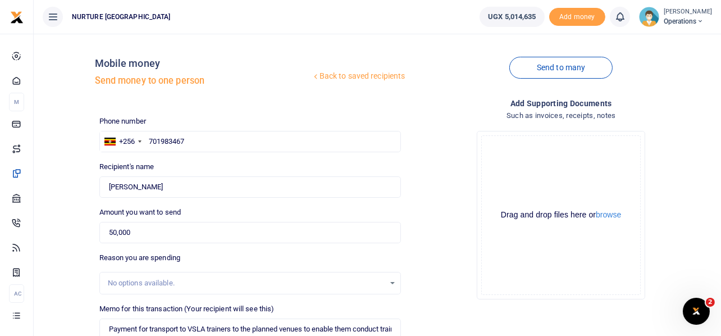
scroll to position [192, 0]
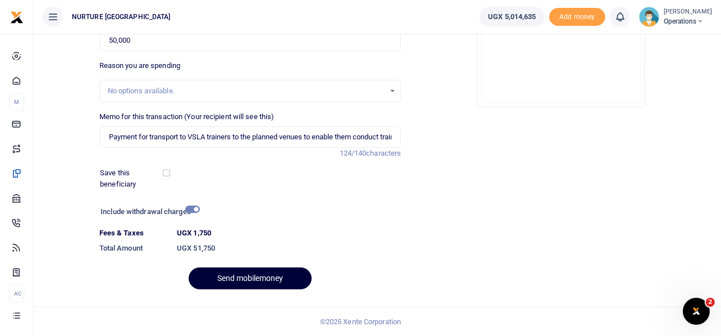
click at [261, 276] on button "Send mobilemoney" at bounding box center [250, 278] width 123 height 22
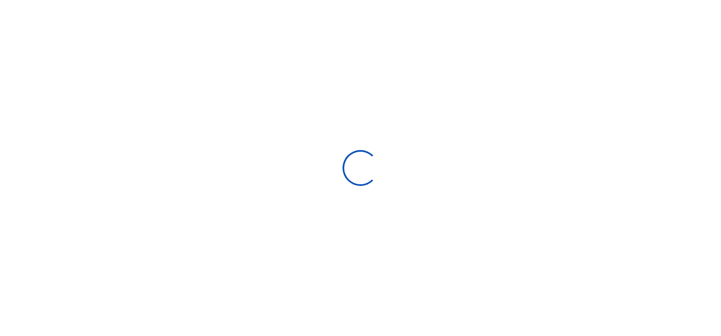
select select
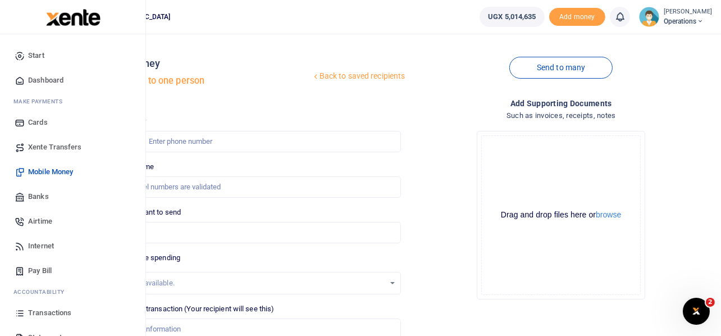
click at [43, 217] on span "Airtime" at bounding box center [40, 221] width 24 height 11
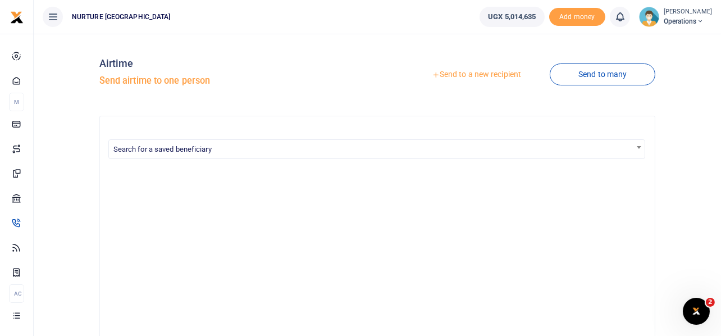
click at [485, 75] on link "Send to a new recipient" at bounding box center [476, 75] width 147 height 20
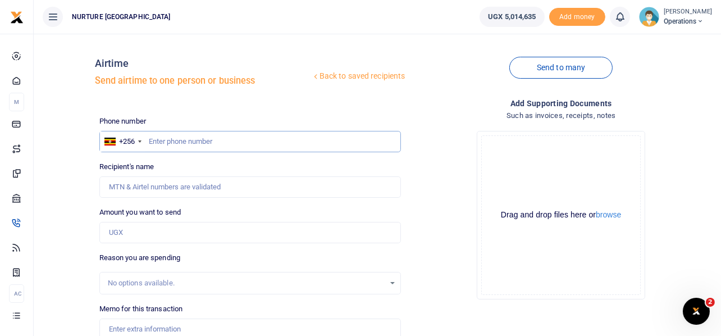
click at [213, 143] on input "text" at bounding box center [250, 141] width 302 height 21
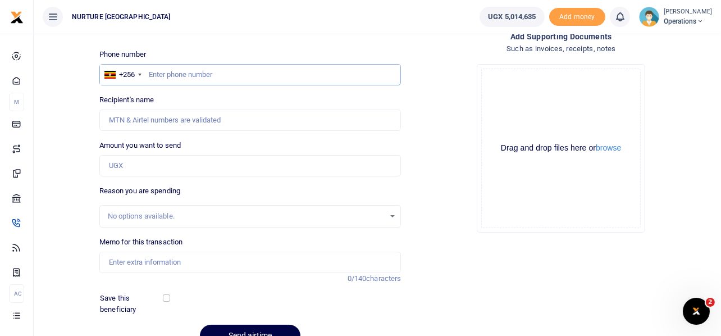
scroll to position [112, 0]
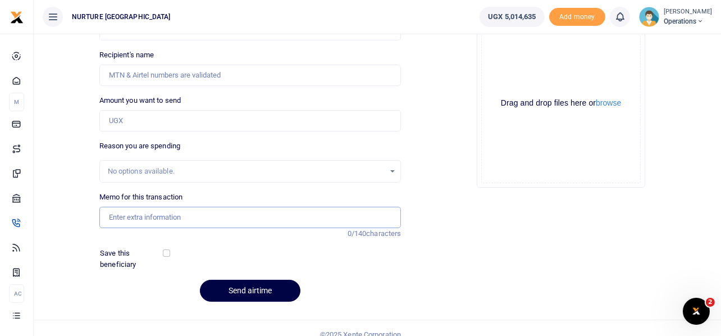
click at [228, 224] on input "Memo for this transaction" at bounding box center [250, 217] width 302 height 21
paste input "Payment for transport to VSLA trainers to the planned venues to enable them con…"
type input "Payment for transport to VSLA trainers to the planned venues to enable them con…"
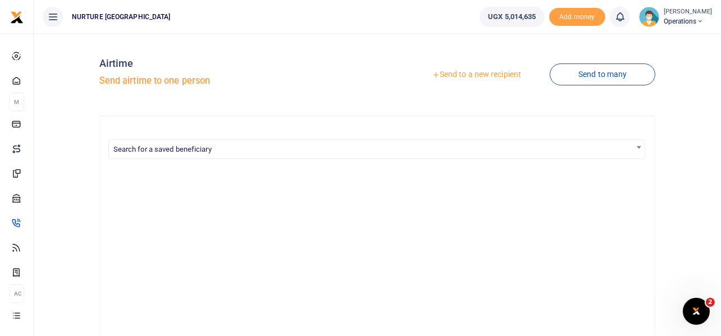
click at [500, 72] on link "Send to a new recipient" at bounding box center [476, 75] width 147 height 20
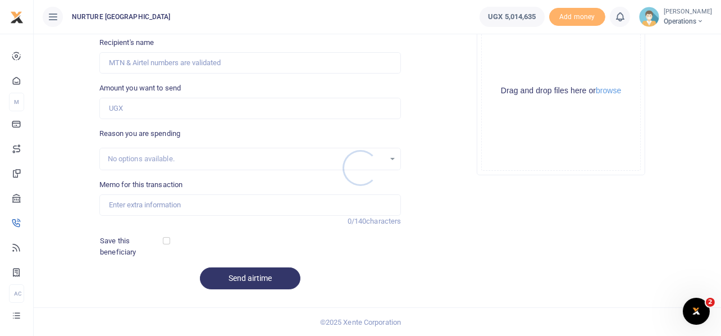
click at [187, 205] on div at bounding box center [360, 168] width 721 height 336
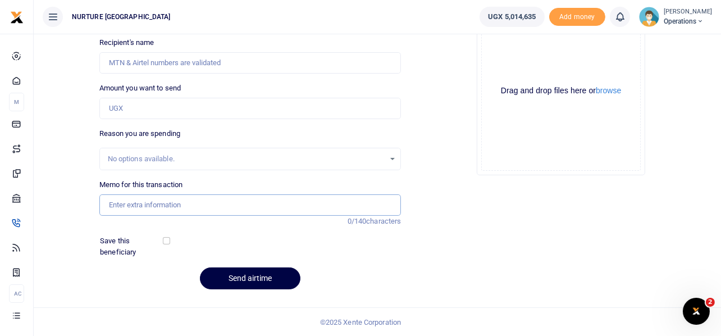
click at [187, 205] on input "Memo for this transaction" at bounding box center [250, 204] width 302 height 21
paste input "Payment for transport to VSLA trainers to the planned venues to enable them con…"
click at [187, 205] on input "Payment for transport to VSLA trainers to the planned venues to enable them con…" at bounding box center [250, 204] width 302 height 21
drag, startPoint x: 149, startPoint y: 203, endPoint x: 280, endPoint y: 210, distance: 131.6
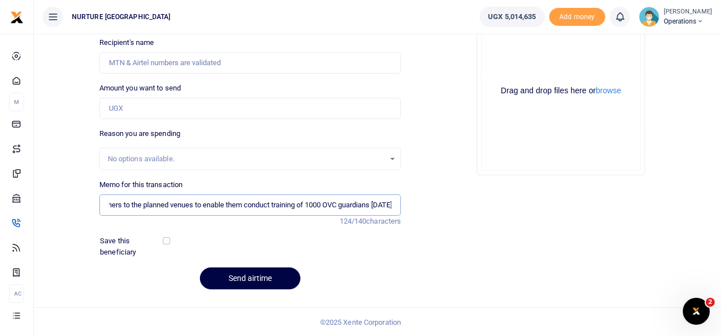
click at [280, 210] on input "Payment for transport to VSLA trainers to the planned venues to enable them con…" at bounding box center [250, 204] width 302 height 21
click at [212, 204] on input "Payment for airtime for mobilisation of 1000 OVC guardians Oct 2025" at bounding box center [250, 204] width 302 height 21
click at [302, 202] on input "Payment for airtime for mobilization of 1000 OVC guardians Oct 2025" at bounding box center [250, 204] width 302 height 21
click at [236, 205] on input "Payment for airtime for mobilization of 1000 OVC guardians within communities […" at bounding box center [250, 204] width 302 height 21
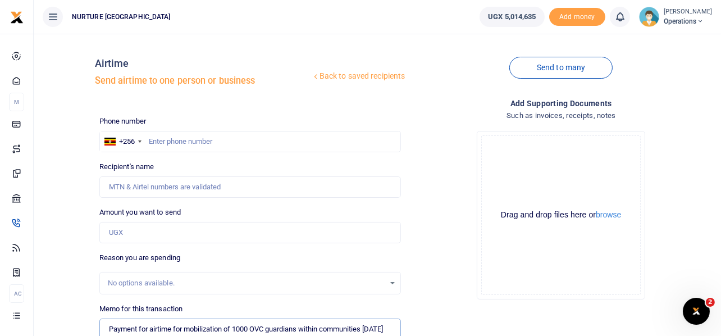
type input "Payment for airtime for mobilization of 1000 OVC guardians within communities […"
click at [196, 144] on input "text" at bounding box center [250, 141] width 302 height 21
type input "701983467"
click at [141, 234] on input "Amount you want to send" at bounding box center [250, 232] width 302 height 21
type input "Oliver Nabukenya"
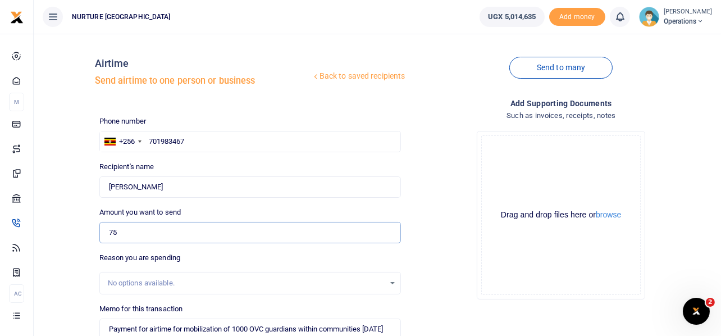
type input "7"
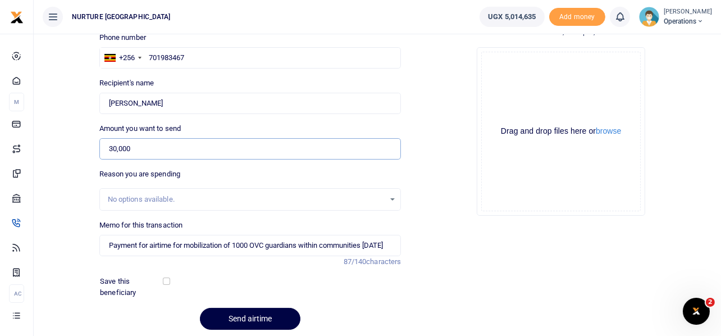
scroll to position [88, 0]
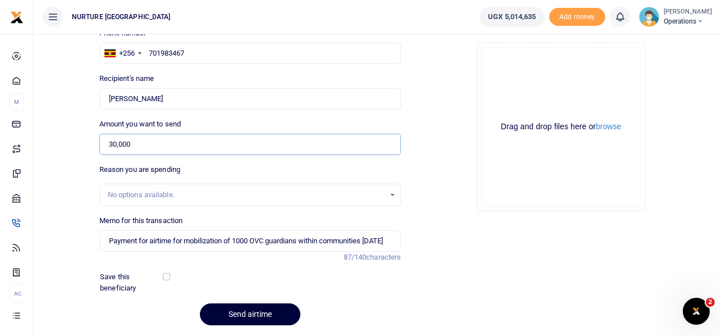
type input "30,000"
click at [265, 308] on button "Send airtime" at bounding box center [250, 314] width 101 height 22
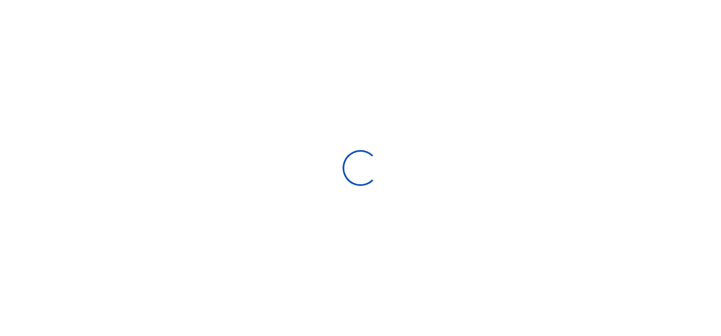
select select
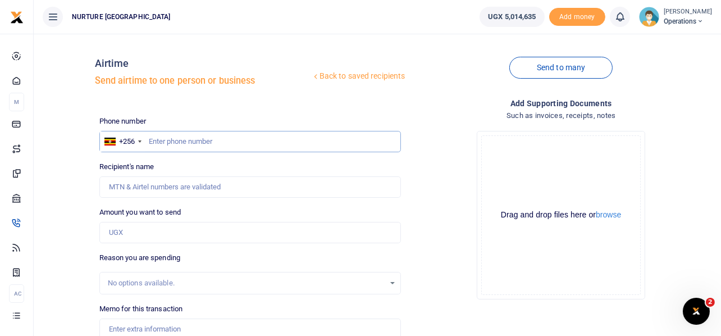
click at [236, 143] on input "text" at bounding box center [250, 141] width 302 height 21
type input "752334316"
click at [154, 231] on input "Amount you want to send" at bounding box center [250, 232] width 302 height 21
type input "[PERSON_NAME]"
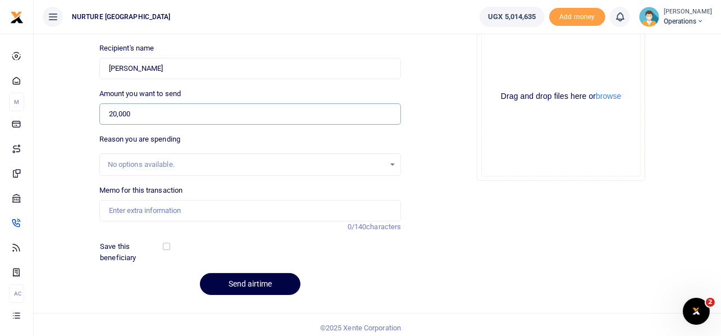
scroll to position [124, 0]
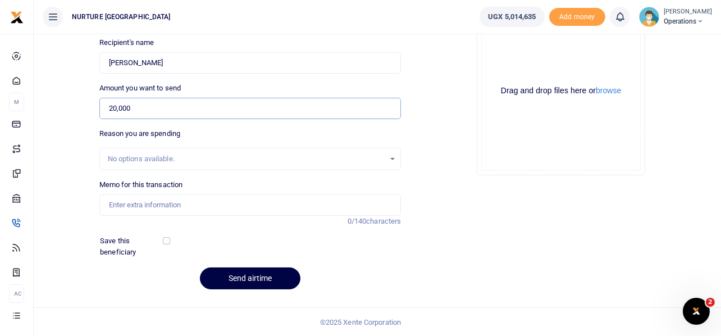
type input "20,000"
click at [142, 207] on input "Memo for this transaction" at bounding box center [250, 204] width 302 height 21
paste input "Payment for airtime for mobilization of 1000 OVC guardians within communities […"
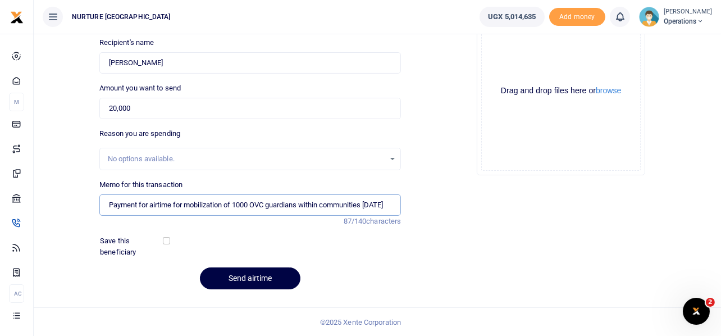
scroll to position [0, 9]
type input "Payment for airtime for mobilization of 1000 OVC guardians within communities […"
click at [278, 275] on button "Send airtime" at bounding box center [250, 278] width 101 height 22
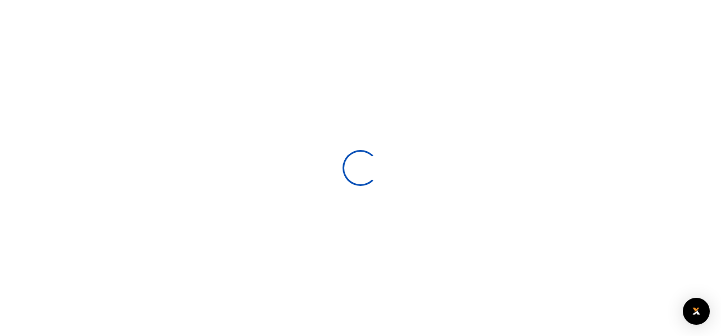
select select
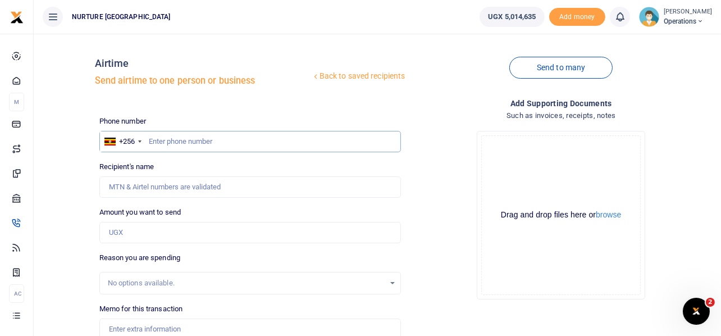
click at [232, 139] on input "text" at bounding box center [250, 141] width 302 height 21
type input "782453683"
type input "Richard Rochard Okello"
type input "782453683"
click at [155, 233] on input "Amount you want to send" at bounding box center [250, 232] width 302 height 21
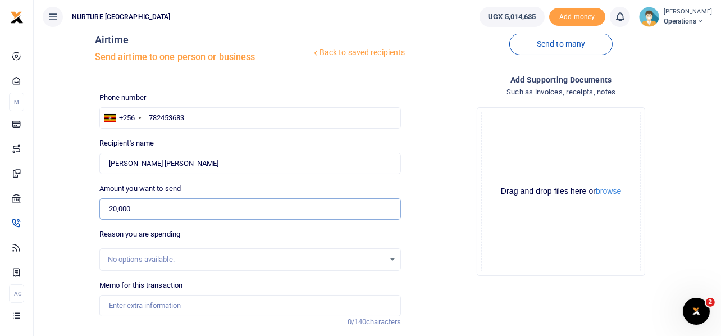
scroll to position [26, 0]
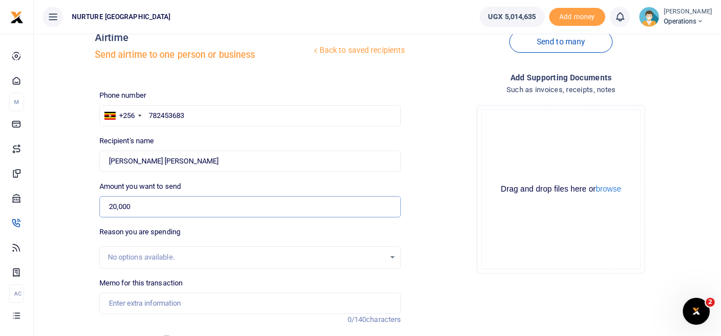
type input "20,000"
click at [170, 115] on input "782453683" at bounding box center [250, 115] width 302 height 21
type input "782463683"
type input "Sulaiman Kaaya"
type input "782463683"
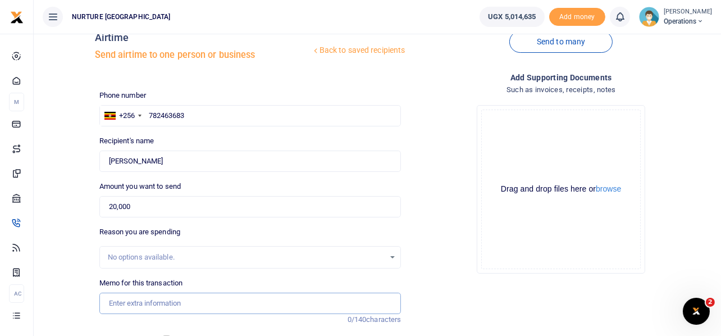
click at [129, 298] on input "Memo for this transaction" at bounding box center [250, 303] width 302 height 21
paste input "Payment for airtime for mobilization of 1000 OVC guardians within communities O…"
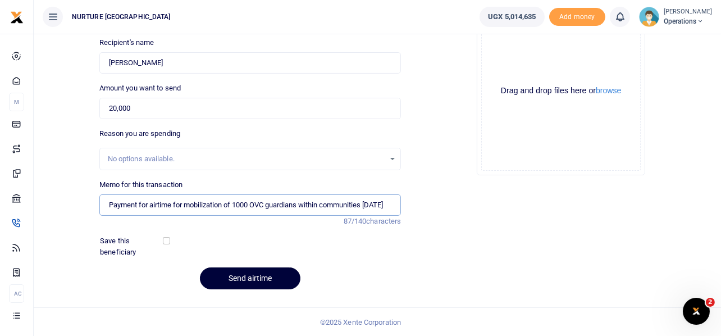
type input "Payment for airtime for mobilization of 1000 OVC guardians within communities O…"
click at [267, 275] on button "Send airtime" at bounding box center [250, 278] width 101 height 22
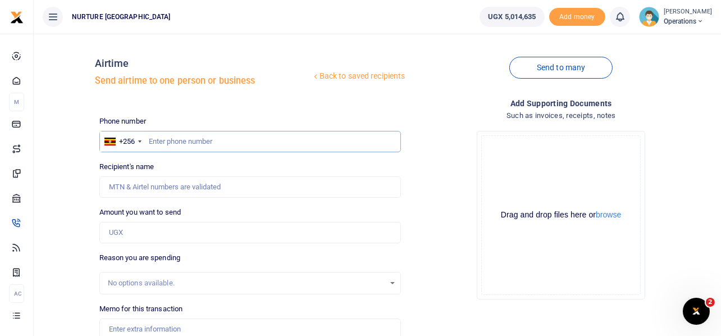
click at [221, 139] on input "text" at bounding box center [250, 141] width 302 height 21
type input "782048431"
type input "Alice Zalwango"
type input "782048431"
click at [164, 234] on input "Amount you want to send" at bounding box center [250, 232] width 302 height 21
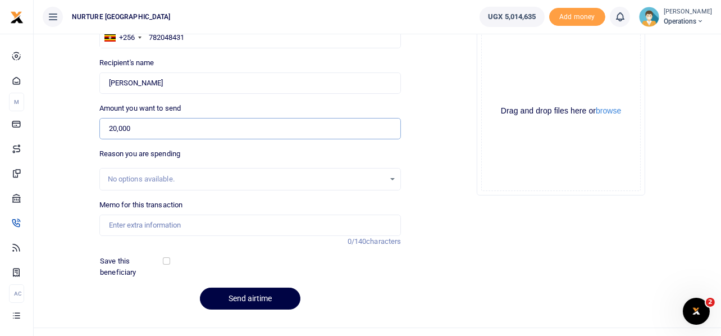
scroll to position [124, 0]
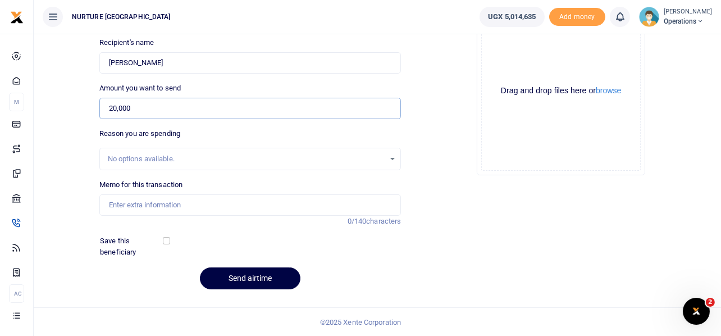
type input "20,000"
click at [146, 207] on input "Memo for this transaction" at bounding box center [250, 204] width 302 height 21
paste input "Payment for airtime for mobilization of 1000 OVC guardians within communities […"
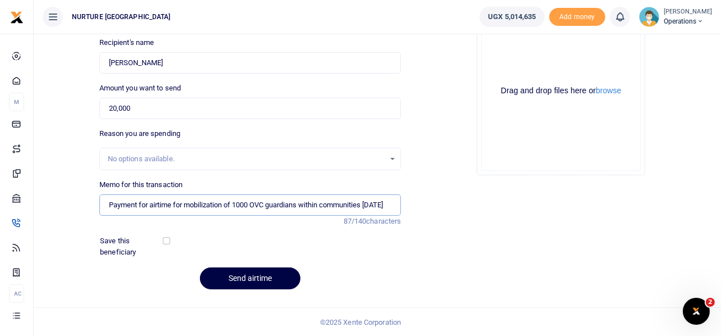
scroll to position [0, 9]
type input "Payment for airtime for mobilization of 1000 OVC guardians within communities […"
click at [273, 274] on button "Send airtime" at bounding box center [250, 278] width 101 height 22
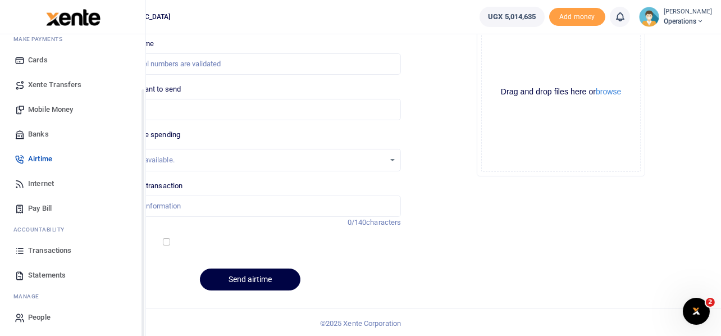
scroll to position [65, 0]
click at [63, 246] on span "Transactions" at bounding box center [49, 248] width 43 height 11
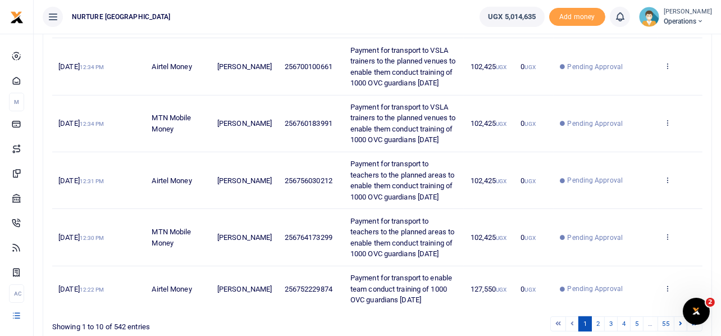
scroll to position [509, 0]
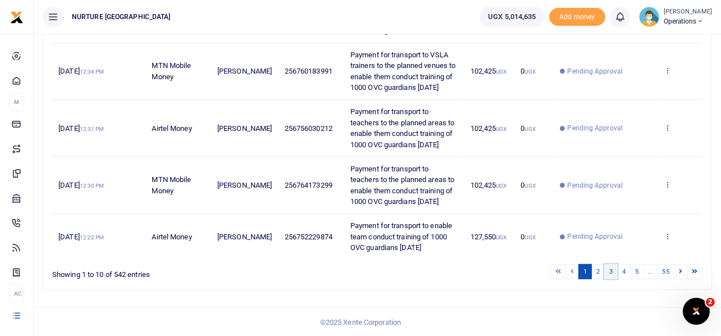
click at [613, 270] on link "3" at bounding box center [611, 271] width 13 height 15
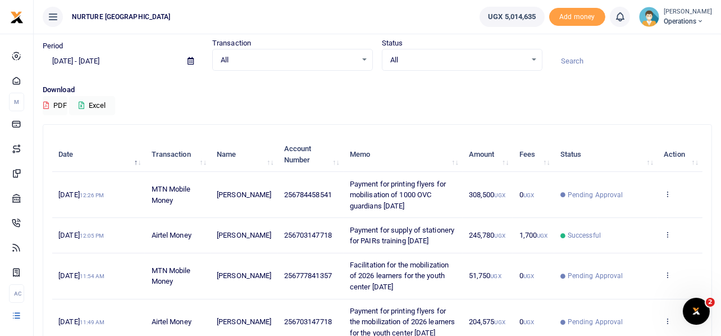
scroll to position [0, 0]
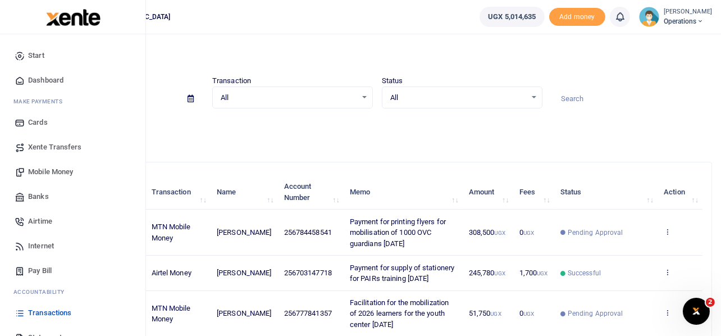
click at [40, 171] on span "Mobile Money" at bounding box center [50, 171] width 45 height 11
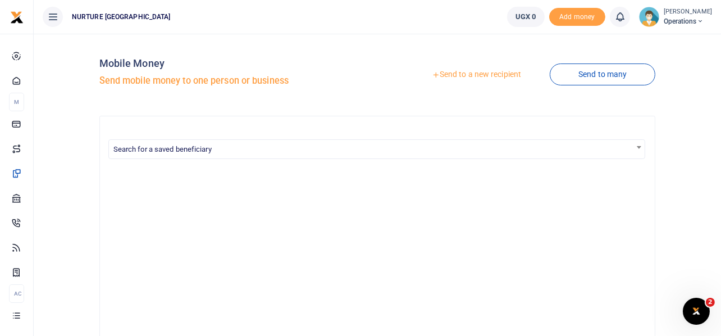
click at [412, 54] on div "Send to a new recipient Send to many" at bounding box center [519, 75] width 283 height 64
click at [587, 211] on div at bounding box center [378, 339] width 538 height 343
click at [680, 166] on div "Mobile Money Send mobile money to one person or business Send to a new recipien…" at bounding box center [377, 296] width 679 height 506
click at [601, 73] on link "Send to many" at bounding box center [603, 74] width 106 height 22
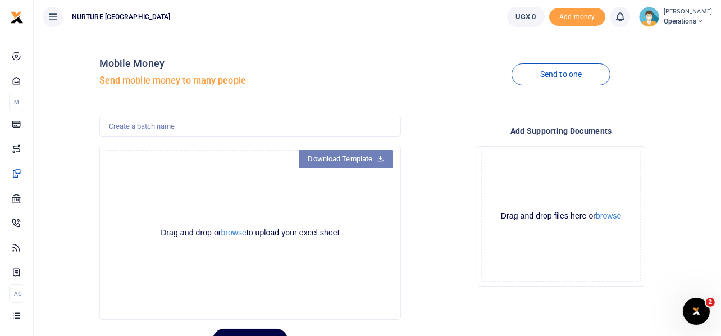
click at [356, 152] on link "Download Template" at bounding box center [346, 159] width 94 height 18
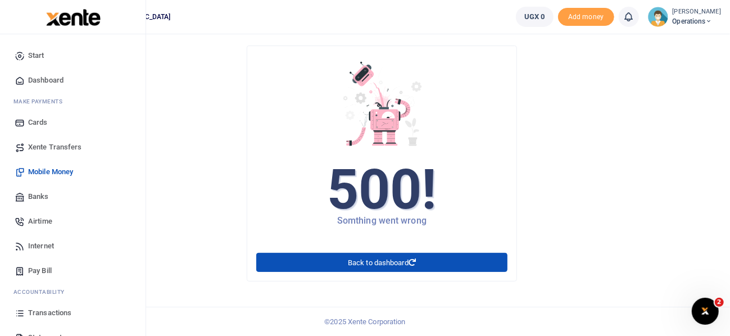
click at [49, 171] on span "Mobile Money" at bounding box center [50, 171] width 45 height 11
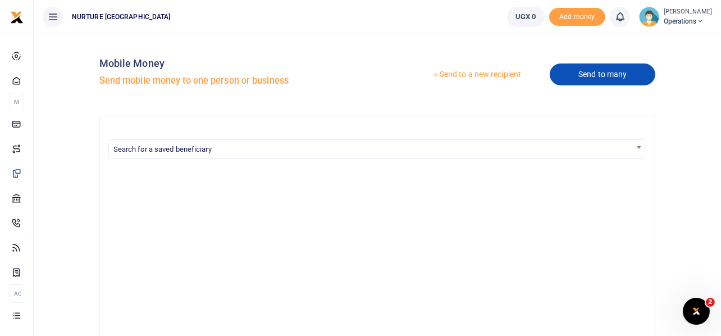
click at [593, 74] on link "Send to many" at bounding box center [603, 74] width 106 height 22
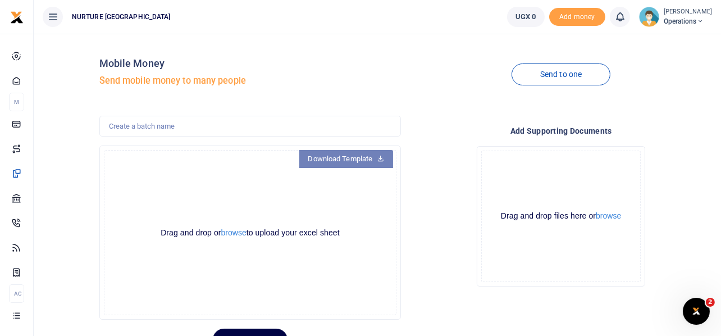
click at [360, 160] on link "Download Template" at bounding box center [346, 159] width 94 height 18
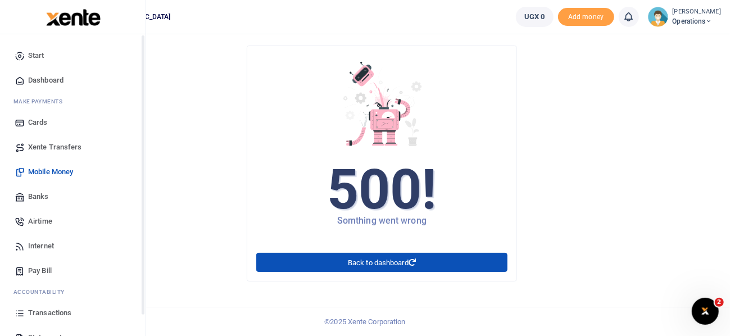
click at [33, 57] on span "Start" at bounding box center [36, 55] width 16 height 11
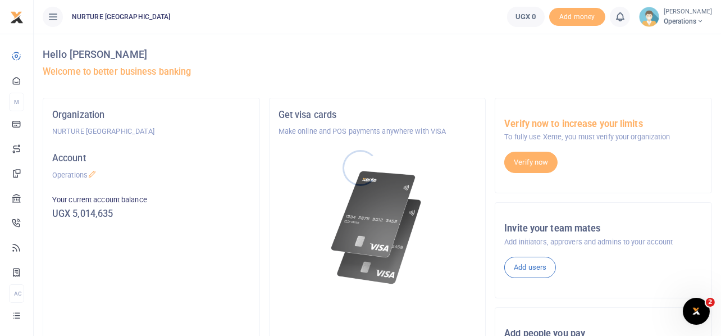
click at [692, 20] on div at bounding box center [360, 168] width 721 height 336
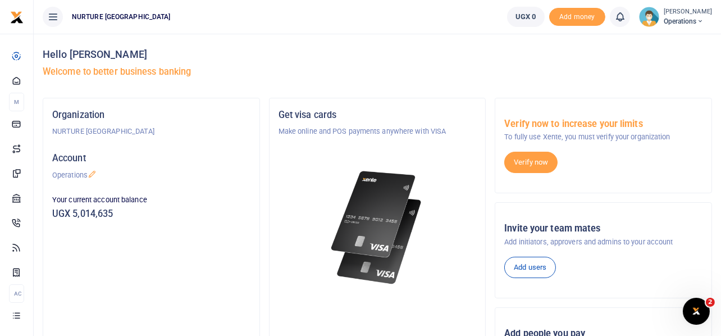
click at [696, 22] on span "Operations" at bounding box center [688, 21] width 48 height 10
click at [658, 81] on link "Logout" at bounding box center [669, 82] width 89 height 16
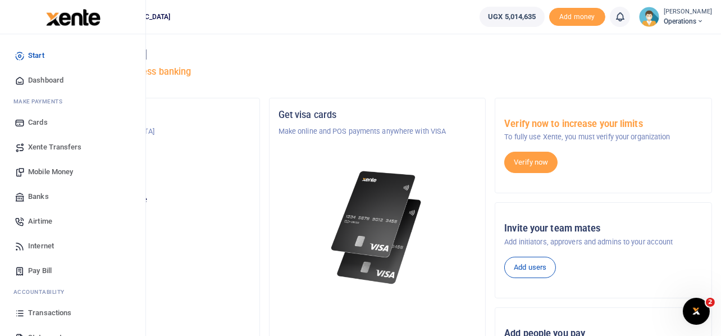
click at [56, 170] on span "Mobile Money" at bounding box center [50, 171] width 45 height 11
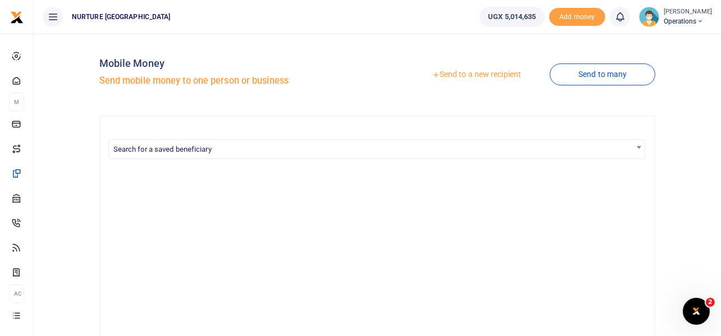
click at [483, 75] on link "Send to a new recipient" at bounding box center [476, 75] width 147 height 20
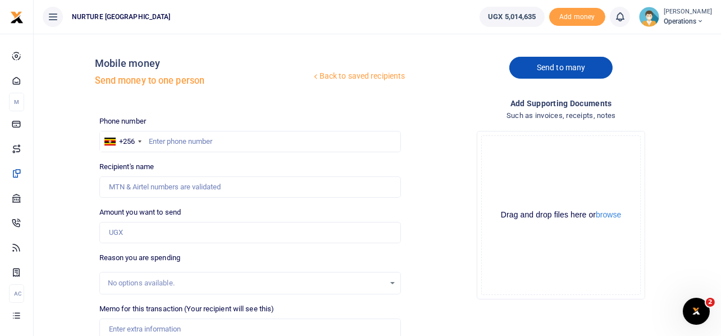
click at [561, 72] on link "Send to many" at bounding box center [561, 68] width 103 height 22
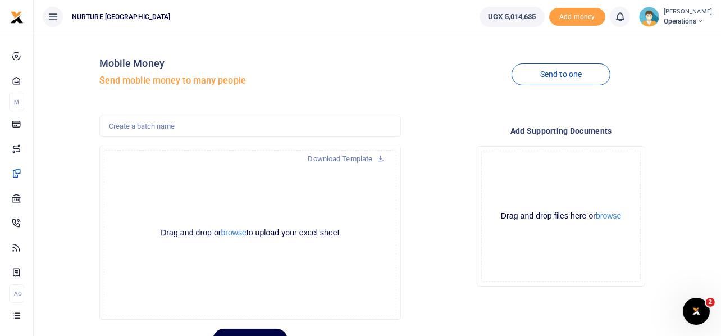
click at [362, 159] on link "Download Template" at bounding box center [346, 159] width 94 height 18
click at [232, 235] on button "browse" at bounding box center [233, 233] width 25 height 8
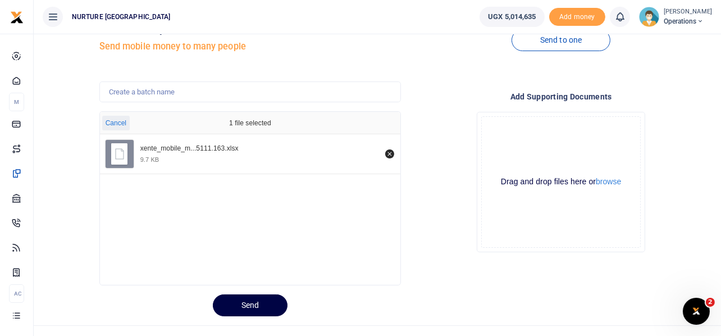
scroll to position [53, 0]
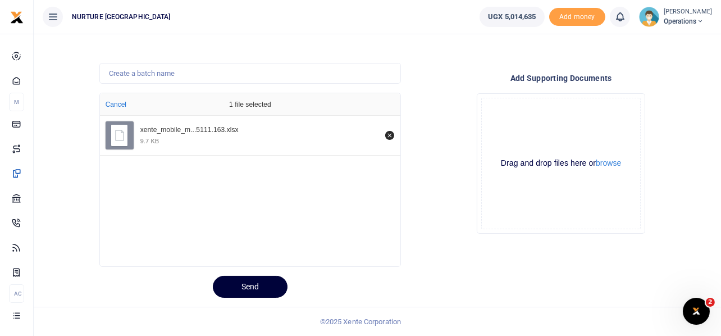
click at [269, 289] on button "Send" at bounding box center [250, 287] width 75 height 22
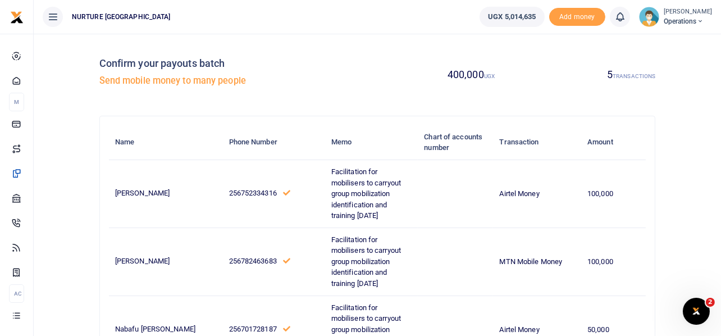
scroll to position [259, 0]
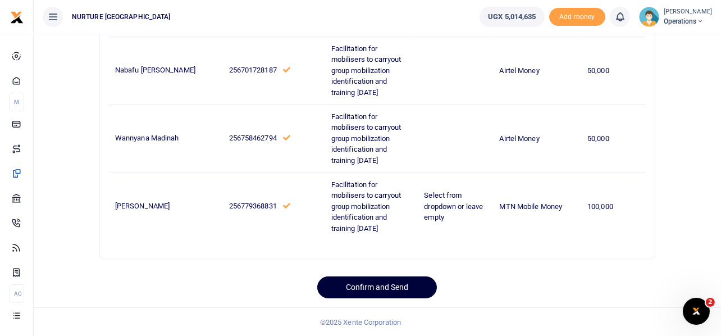
click at [391, 282] on button "Confirm and Send" at bounding box center [377, 287] width 120 height 22
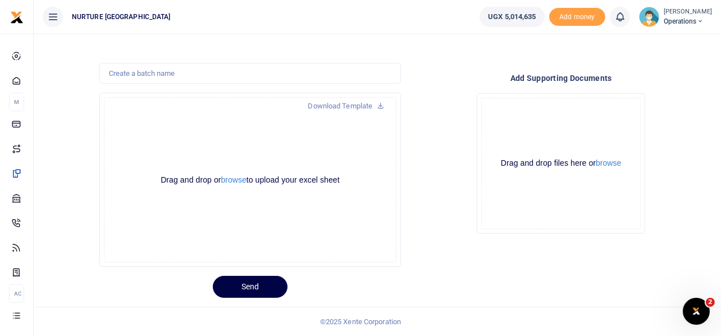
click at [423, 90] on div "Drop your files here Drag and drop files here or browse Powered by Uppy" at bounding box center [561, 163] width 302 height 158
